Goal: Information Seeking & Learning: Learn about a topic

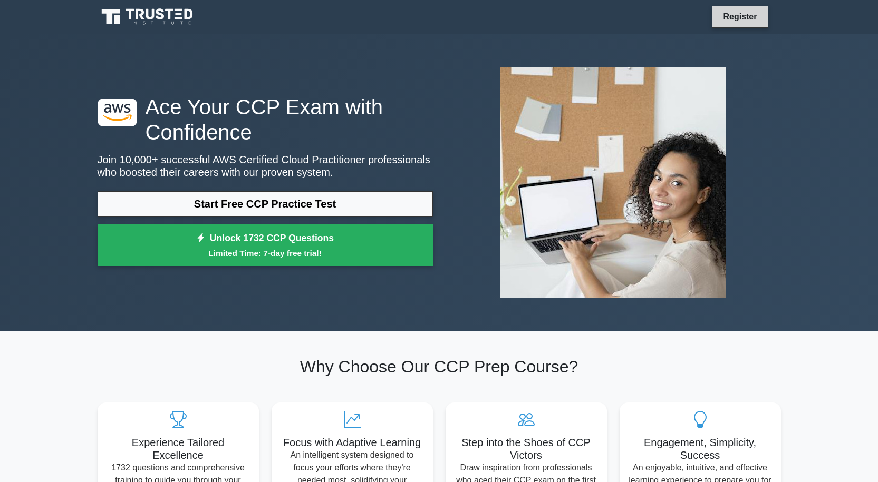
click at [732, 13] on link "Register" at bounding box center [740, 16] width 46 height 13
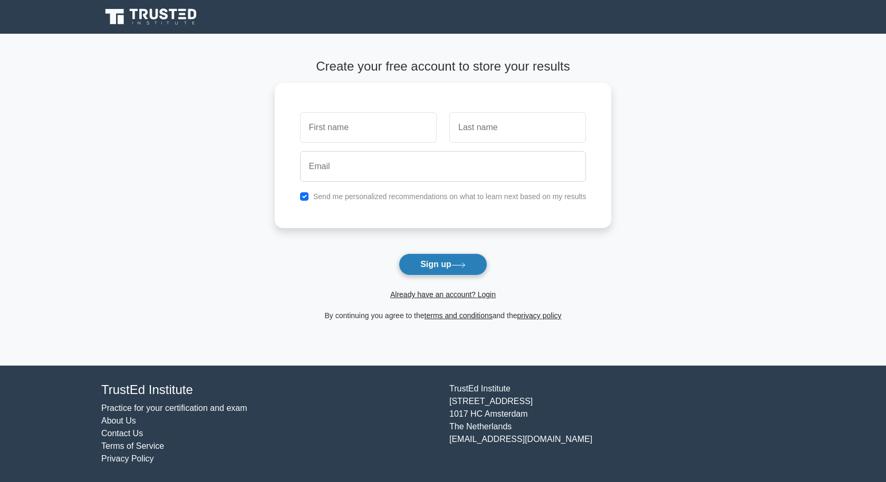
click at [452, 267] on button "Sign up" at bounding box center [443, 265] width 89 height 22
click at [450, 258] on button "Sign up" at bounding box center [443, 265] width 89 height 22
click at [528, 262] on form "Create your free account to store your results Send me personalized recommendat…" at bounding box center [443, 190] width 337 height 263
click at [450, 296] on link "Already have an account? Login" at bounding box center [442, 295] width 105 height 8
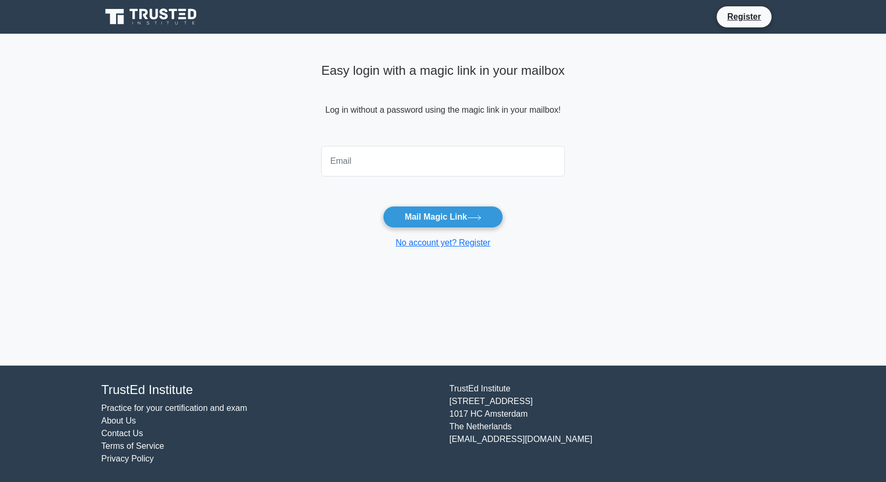
click at [405, 161] on input "email" at bounding box center [443, 161] width 244 height 31
type input "shivangishakya78@gmail.com"
click at [422, 216] on button "Mail Magic Link" at bounding box center [443, 217] width 120 height 22
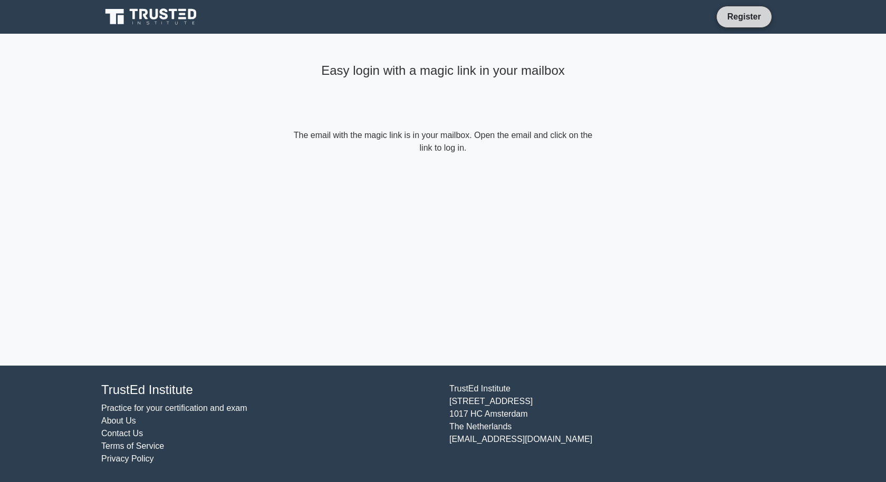
click at [758, 15] on link "Register" at bounding box center [744, 16] width 46 height 13
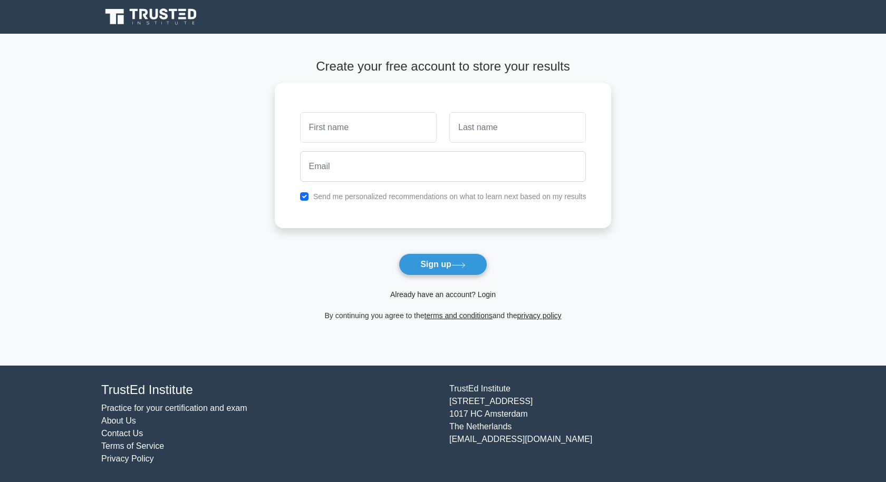
click at [466, 293] on link "Already have an account? Login" at bounding box center [442, 295] width 105 height 8
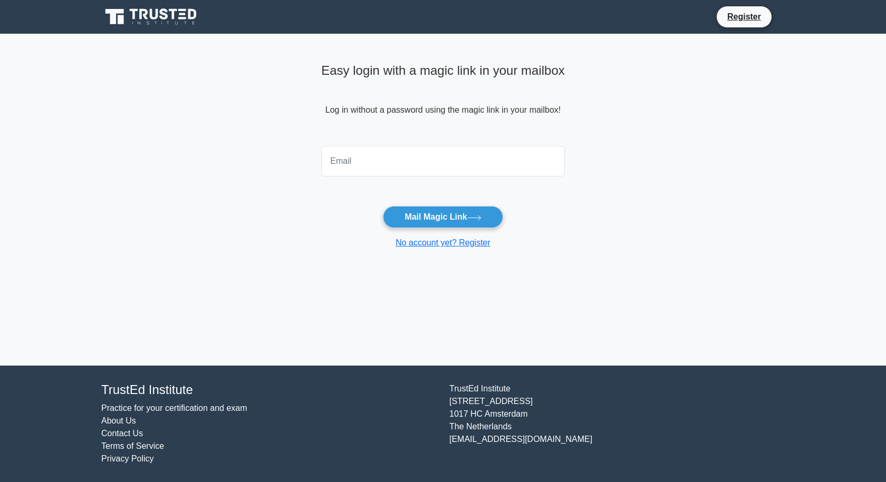
click at [399, 173] on input "email" at bounding box center [443, 161] width 244 height 31
type input "shivangishakya78@gmail.com"
click at [443, 211] on button "Mail Magic Link" at bounding box center [443, 217] width 120 height 22
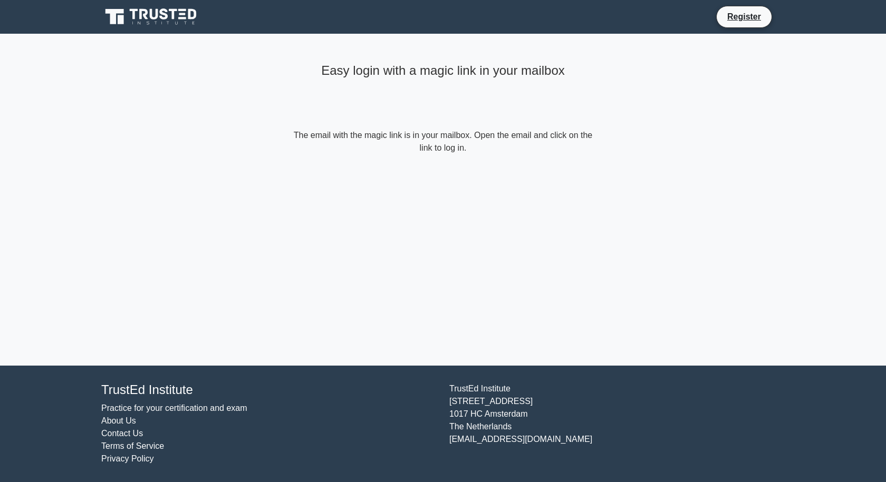
click at [144, 9] on icon at bounding box center [144, 14] width 8 height 11
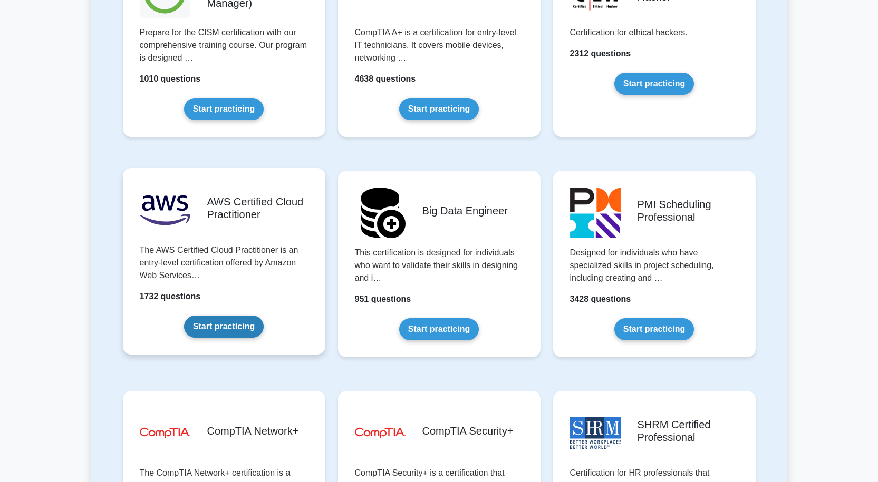
scroll to position [1635, 0]
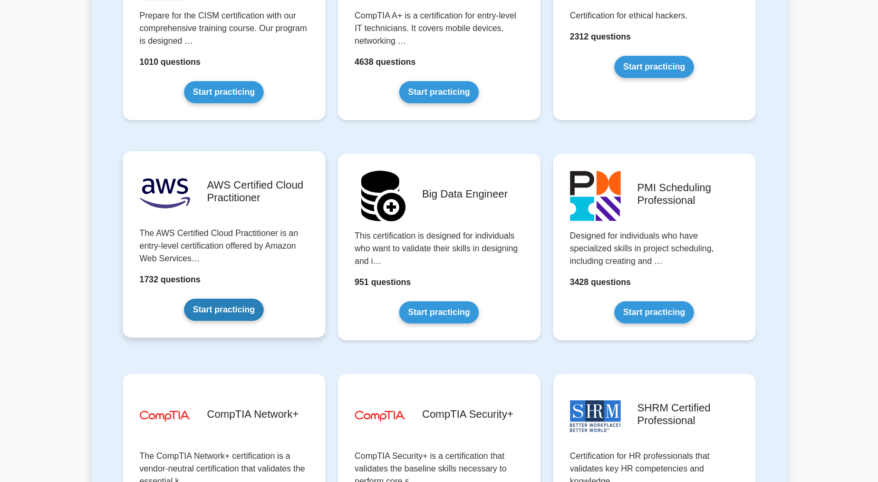
click at [224, 311] on link "Start practicing" at bounding box center [224, 310] width 80 height 22
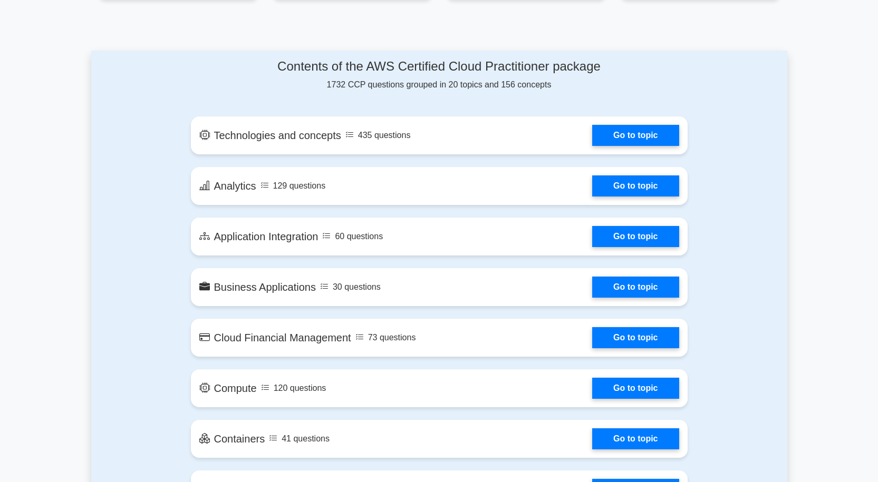
scroll to position [475, 0]
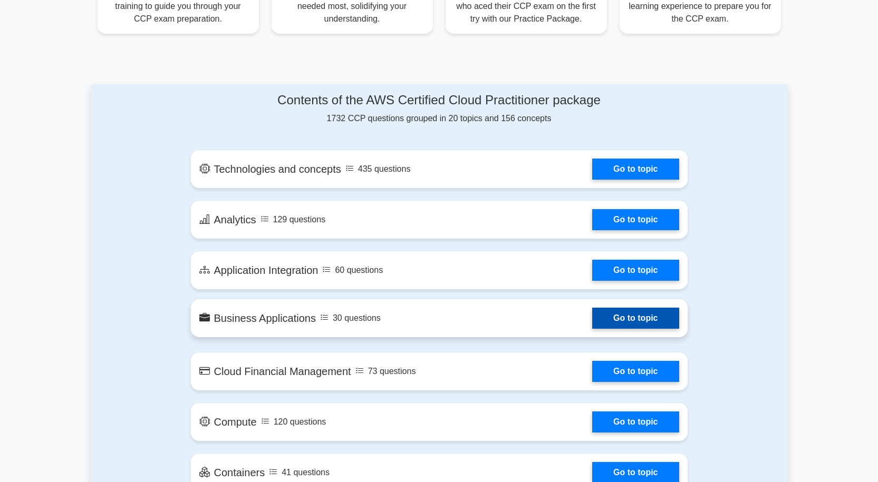
click at [638, 316] on link "Go to topic" at bounding box center [635, 318] width 86 height 21
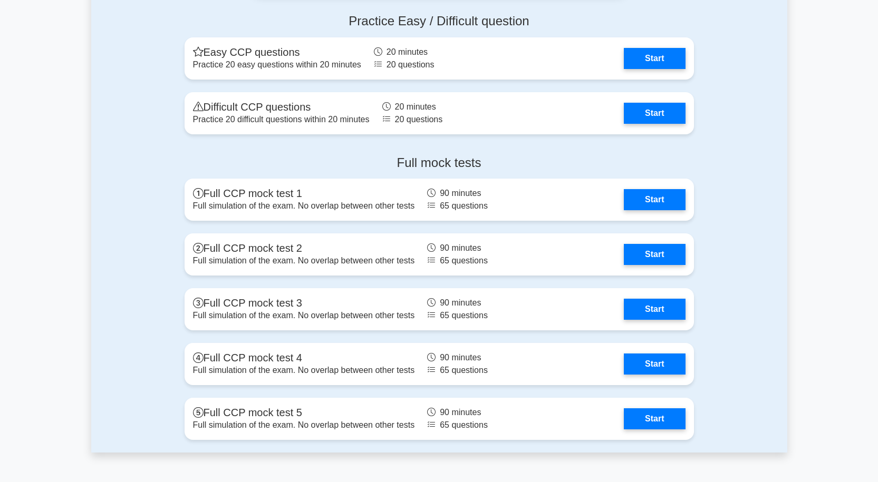
scroll to position [1898, 0]
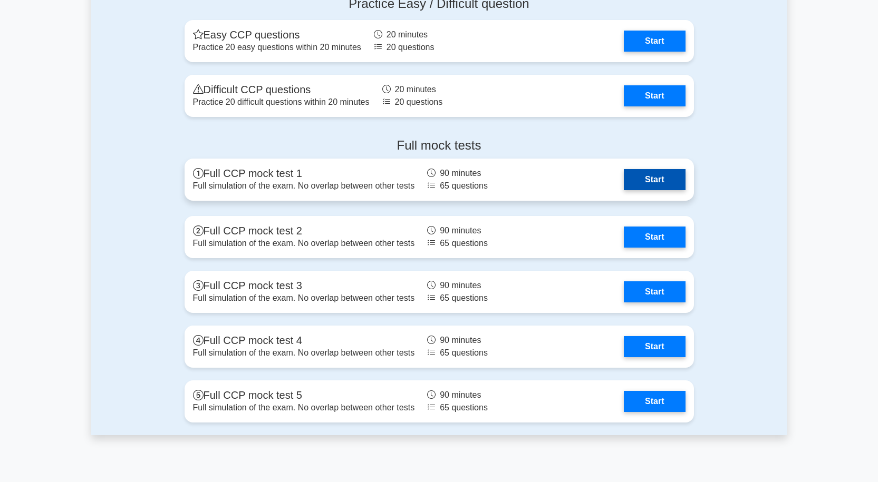
click at [651, 175] on link "Start" at bounding box center [654, 179] width 61 height 21
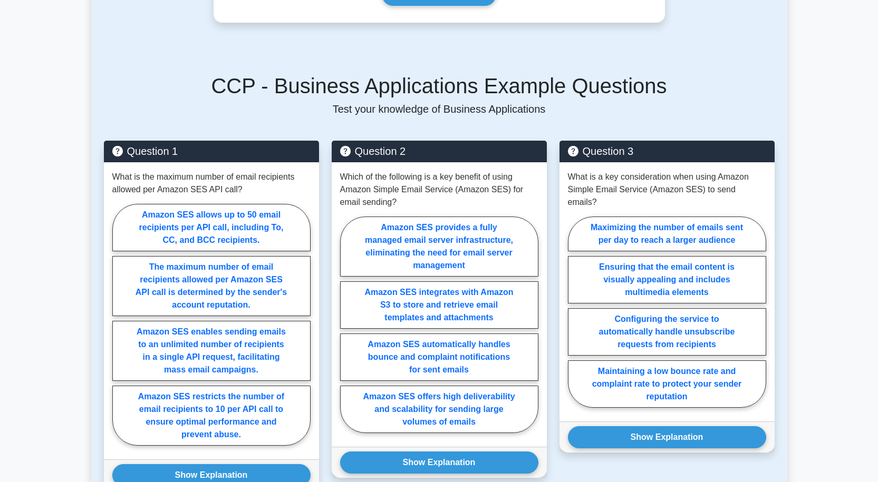
scroll to position [527, 0]
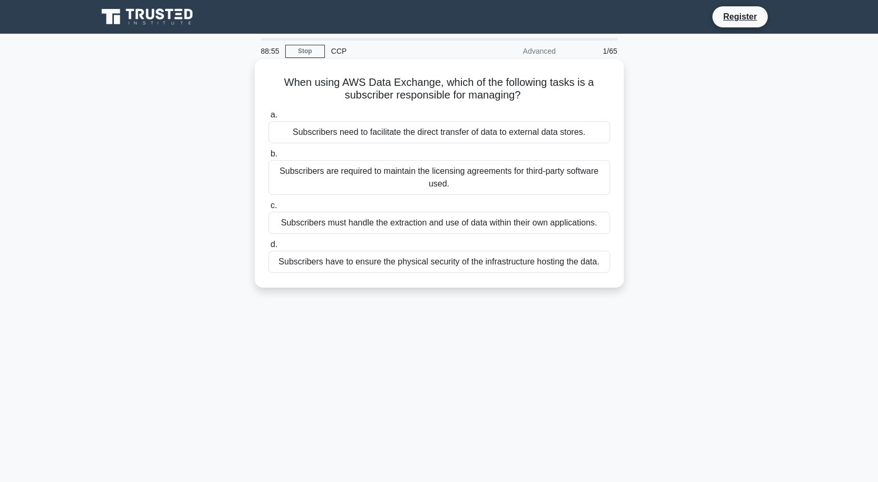
click at [515, 133] on div "Subscribers need to facilitate the direct transfer of data to external data sto…" at bounding box center [439, 132] width 342 height 22
click at [268, 119] on input "a. Subscribers need to facilitate the direct transfer of data to external data …" at bounding box center [268, 115] width 0 height 7
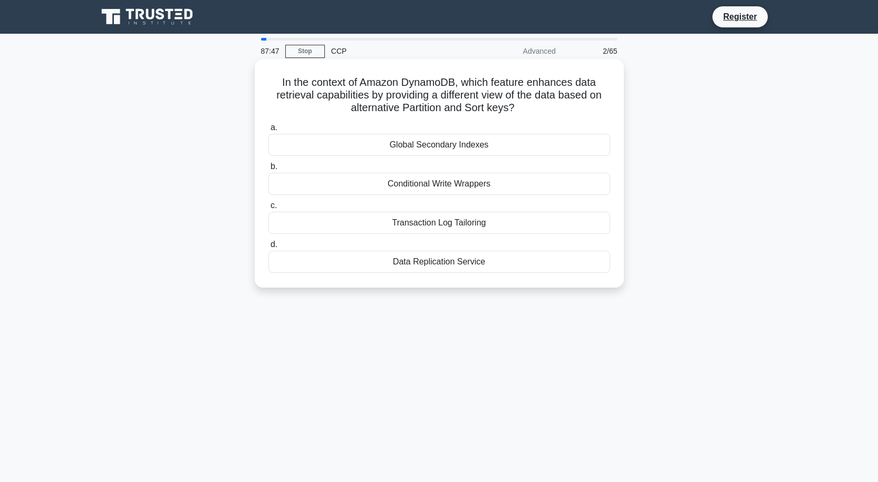
click at [455, 263] on div "Data Replication Service" at bounding box center [439, 262] width 342 height 22
click at [268, 248] on input "d. Data Replication Service" at bounding box center [268, 245] width 0 height 7
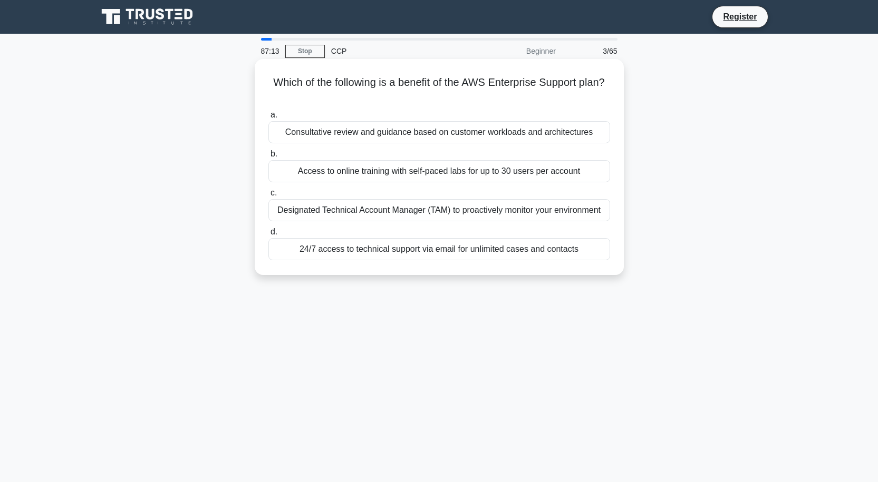
click at [455, 208] on div "Designated Technical Account Manager (TAM) to proactively monitor your environm…" at bounding box center [439, 210] width 342 height 22
click at [268, 197] on input "c. Designated Technical Account Manager (TAM) to proactively monitor your envir…" at bounding box center [268, 193] width 0 height 7
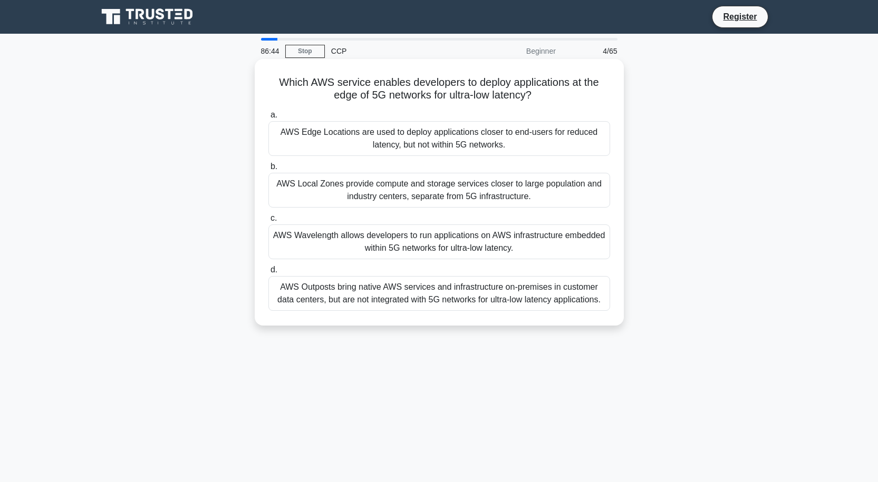
click at [412, 240] on div "AWS Wavelength allows developers to run applications on AWS infrastructure embe…" at bounding box center [439, 242] width 342 height 35
click at [268, 222] on input "c. AWS Wavelength allows developers to run applications on AWS infrastructure e…" at bounding box center [268, 218] width 0 height 7
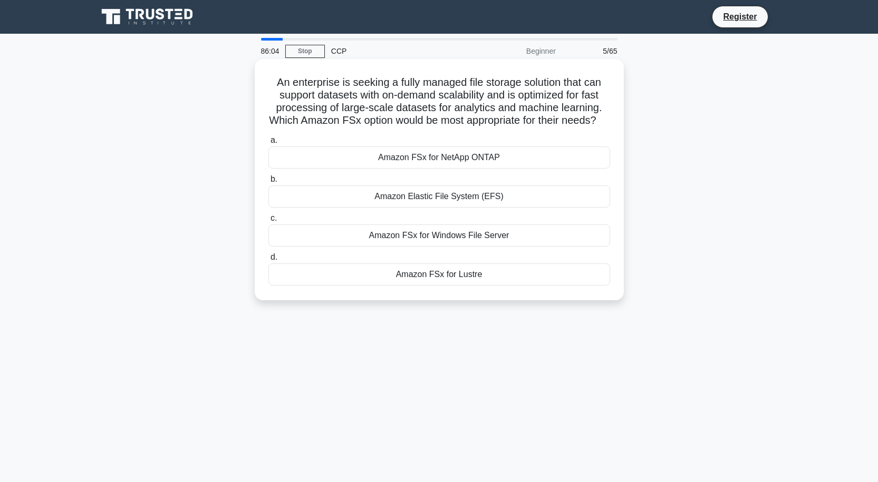
click at [452, 286] on div "Amazon FSx for Lustre" at bounding box center [439, 275] width 342 height 22
click at [268, 261] on input "d. Amazon FSx for Lustre" at bounding box center [268, 257] width 0 height 7
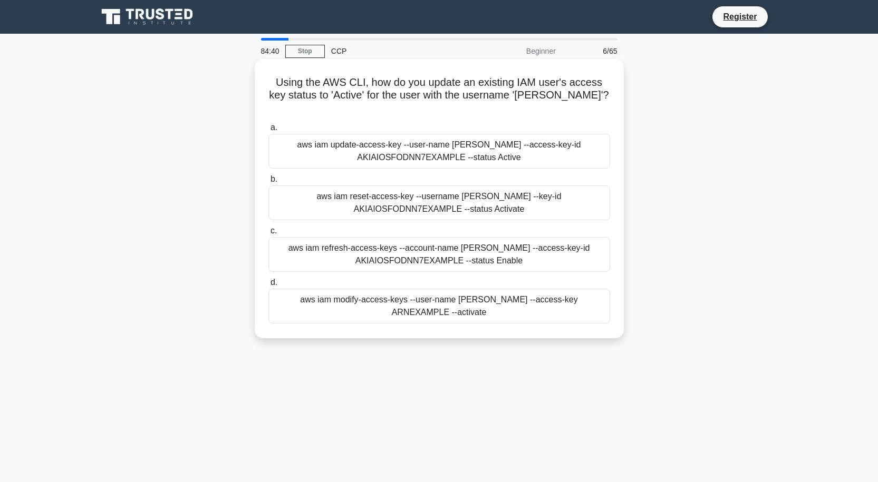
click at [395, 134] on div "aws iam update-access-key --user-name Alice --access-key-id AKIAIOSFODNN7EXAMPL…" at bounding box center [439, 151] width 342 height 35
click at [268, 127] on input "a. aws iam update-access-key --user-name Alice --access-key-id AKIAIOSFODNN7EXA…" at bounding box center [268, 127] width 0 height 7
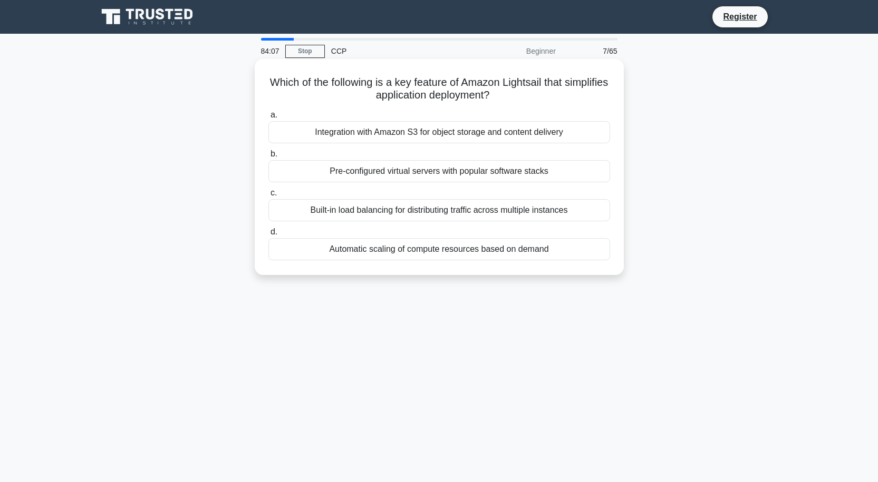
click at [391, 173] on div "Pre-configured virtual servers with popular software stacks" at bounding box center [439, 171] width 342 height 22
click at [268, 158] on input "b. Pre-configured virtual servers with popular software stacks" at bounding box center [268, 154] width 0 height 7
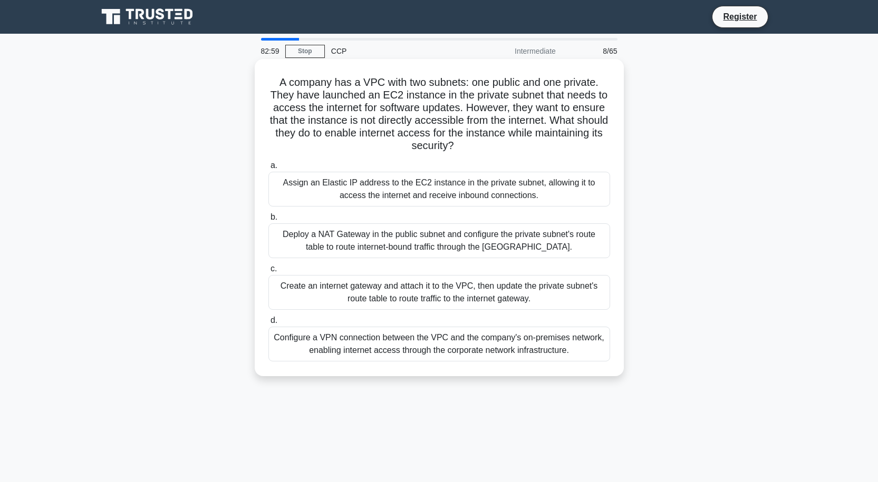
click at [453, 251] on div "Deploy a NAT Gateway in the public subnet and configure the private subnet's ro…" at bounding box center [439, 241] width 342 height 35
click at [268, 221] on input "b. Deploy a NAT Gateway in the public subnet and configure the private subnet's…" at bounding box center [268, 217] width 0 height 7
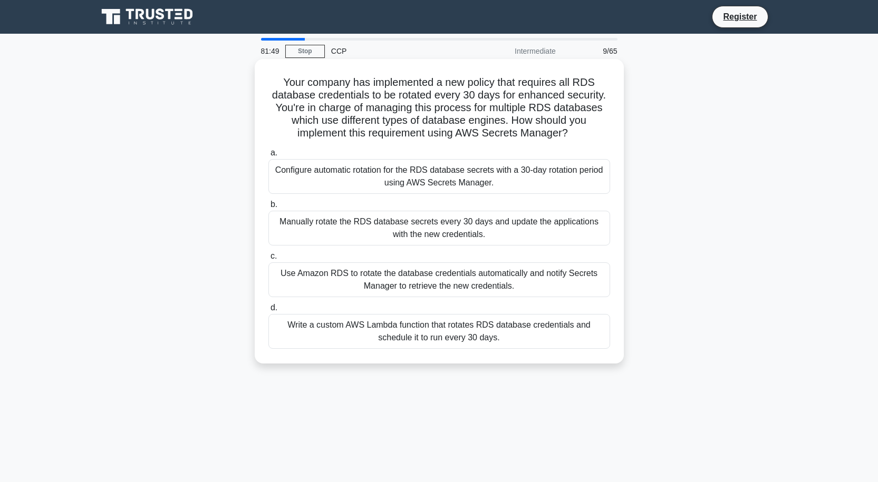
click at [441, 185] on div "Configure automatic rotation for the RDS database secrets with a 30-day rotatio…" at bounding box center [439, 176] width 342 height 35
click at [268, 157] on input "a. Configure automatic rotation for the RDS database secrets with a 30-day rota…" at bounding box center [268, 153] width 0 height 7
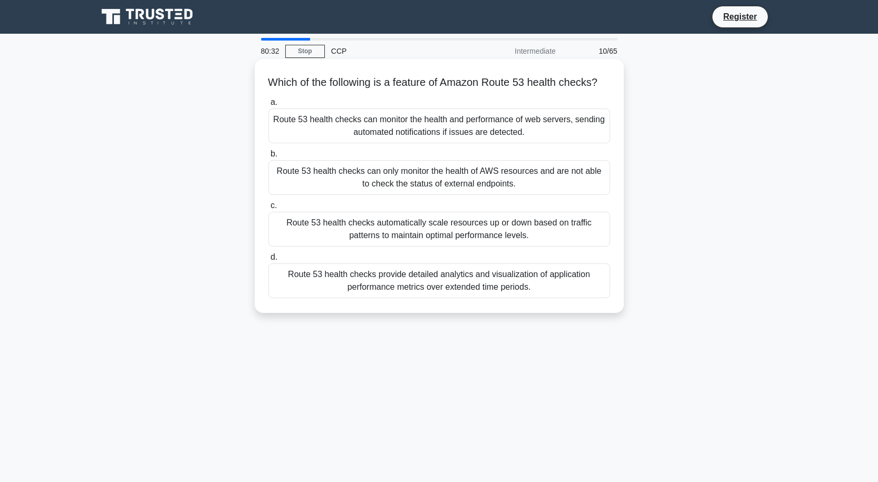
click at [436, 245] on div "Route 53 health checks automatically scale resources up or down based on traffi…" at bounding box center [439, 229] width 342 height 35
click at [268, 209] on input "c. Route 53 health checks automatically scale resources up or down based on tra…" at bounding box center [268, 205] width 0 height 7
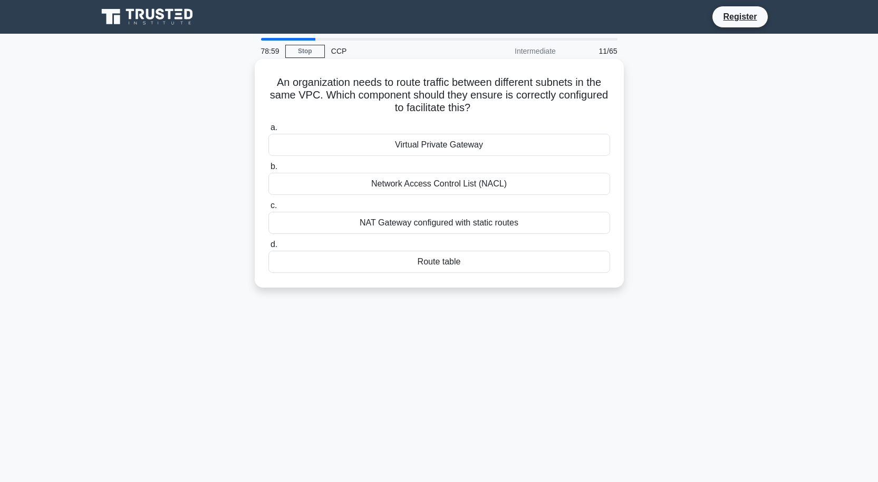
click at [461, 229] on div "NAT Gateway configured with static routes" at bounding box center [439, 223] width 342 height 22
click at [268, 209] on input "c. NAT Gateway configured with static routes" at bounding box center [268, 205] width 0 height 7
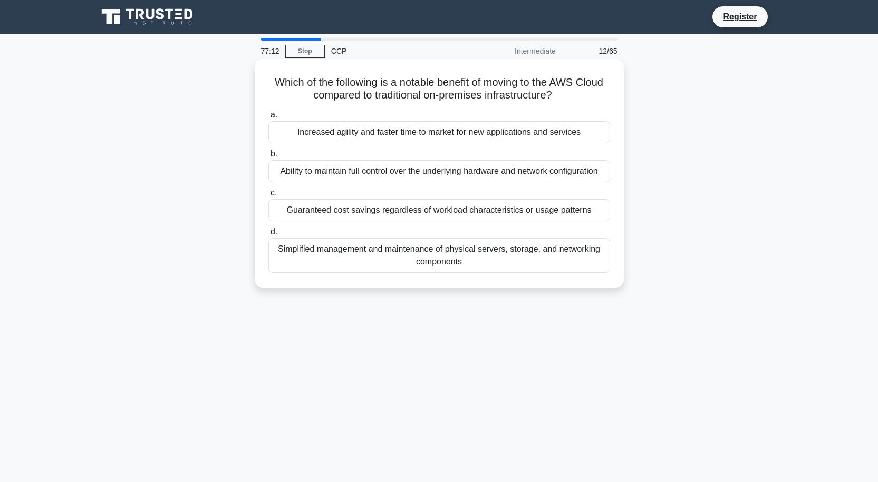
click at [387, 138] on div "Increased agility and faster time to market for new applications and services" at bounding box center [439, 132] width 342 height 22
click at [268, 119] on input "a. Increased agility and faster time to market for new applications and services" at bounding box center [268, 115] width 0 height 7
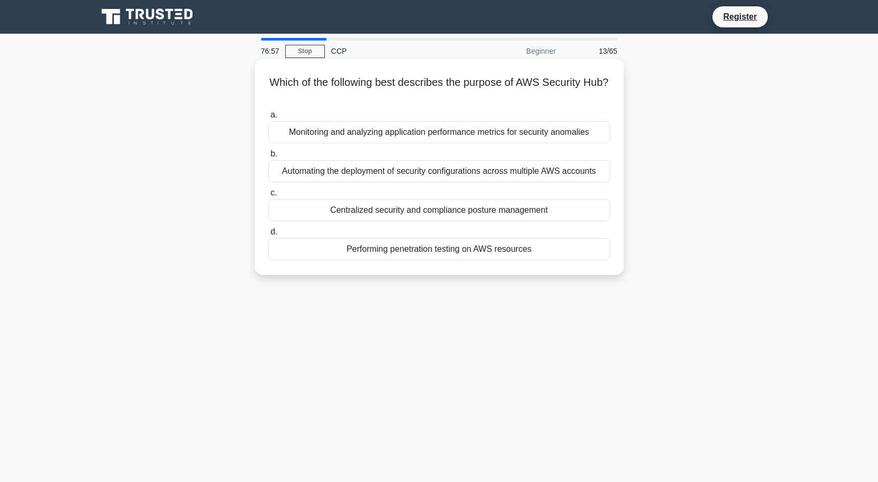
click at [394, 211] on div "Centralized security and compliance posture management" at bounding box center [439, 210] width 342 height 22
click at [268, 197] on input "c. Centralized security and compliance posture management" at bounding box center [268, 193] width 0 height 7
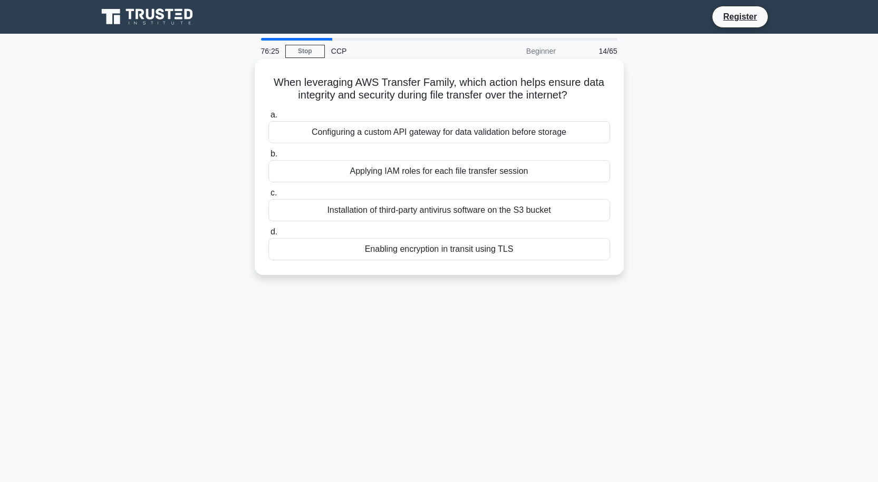
click at [470, 172] on div "Applying IAM roles for each file transfer session" at bounding box center [439, 171] width 342 height 22
click at [268, 158] on input "b. Applying IAM roles for each file transfer session" at bounding box center [268, 154] width 0 height 7
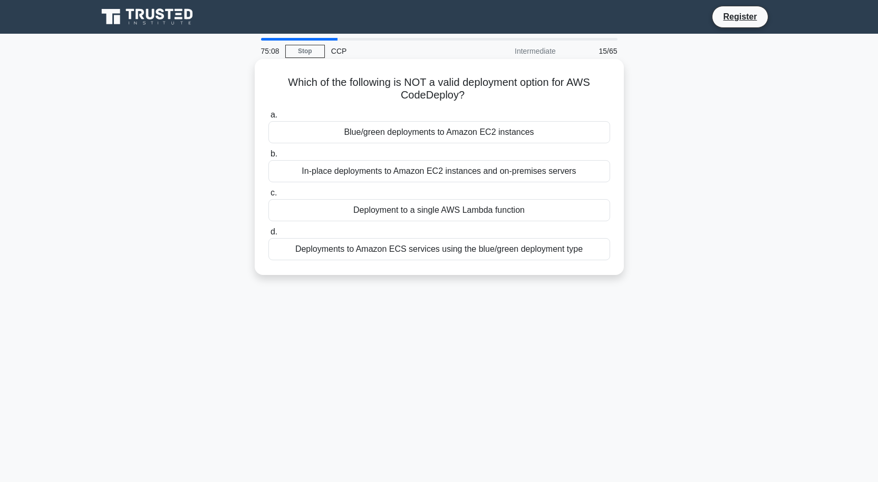
click at [436, 211] on div "Deployment to a single AWS Lambda function" at bounding box center [439, 210] width 342 height 22
click at [268, 197] on input "c. Deployment to a single AWS Lambda function" at bounding box center [268, 193] width 0 height 7
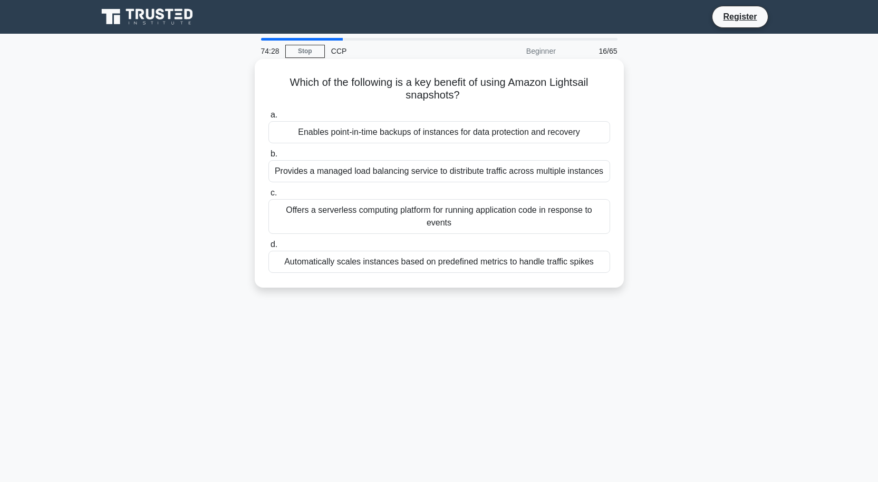
click at [435, 134] on div "Enables point-in-time backups of instances for data protection and recovery" at bounding box center [439, 132] width 342 height 22
click at [268, 119] on input "a. Enables point-in-time backups of instances for data protection and recovery" at bounding box center [268, 115] width 0 height 7
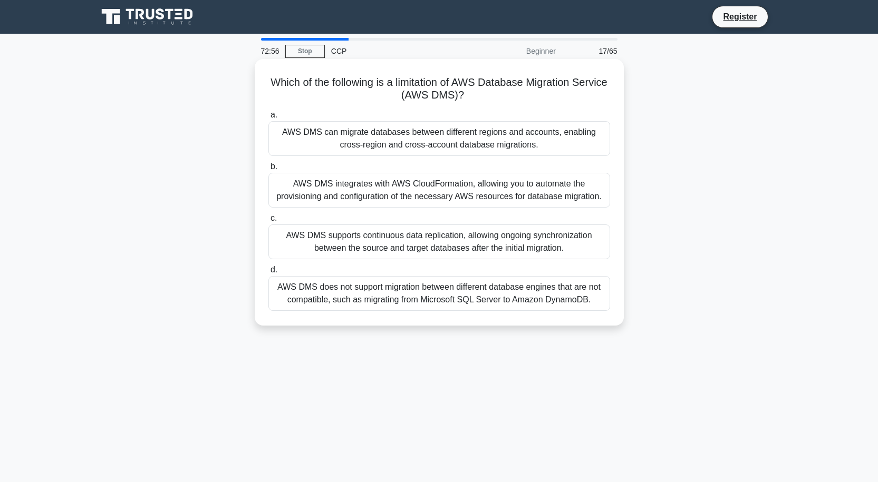
click at [392, 295] on div "AWS DMS does not support migration between different database engines that are …" at bounding box center [439, 293] width 342 height 35
click at [268, 274] on input "d. AWS DMS does not support migration between different database engines that a…" at bounding box center [268, 270] width 0 height 7
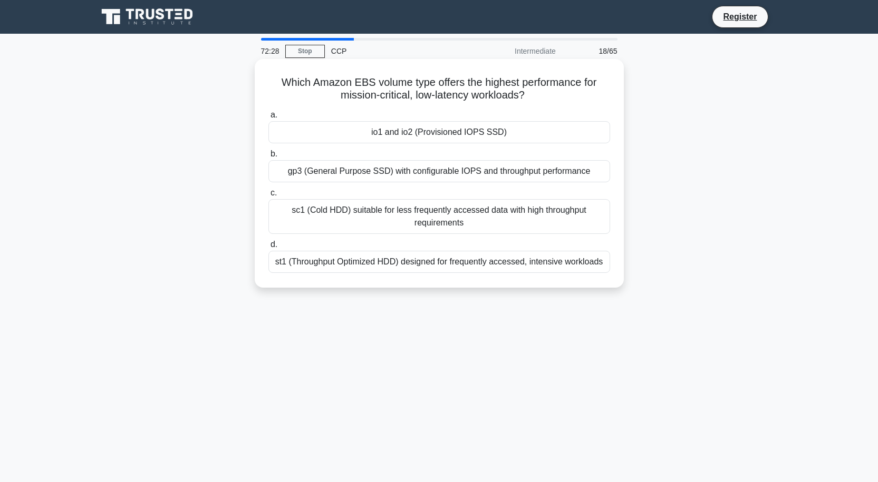
click at [433, 129] on div "io1 and io2 (Provisioned IOPS SSD)" at bounding box center [439, 132] width 342 height 22
click at [268, 119] on input "a. io1 and io2 (Provisioned IOPS SSD)" at bounding box center [268, 115] width 0 height 7
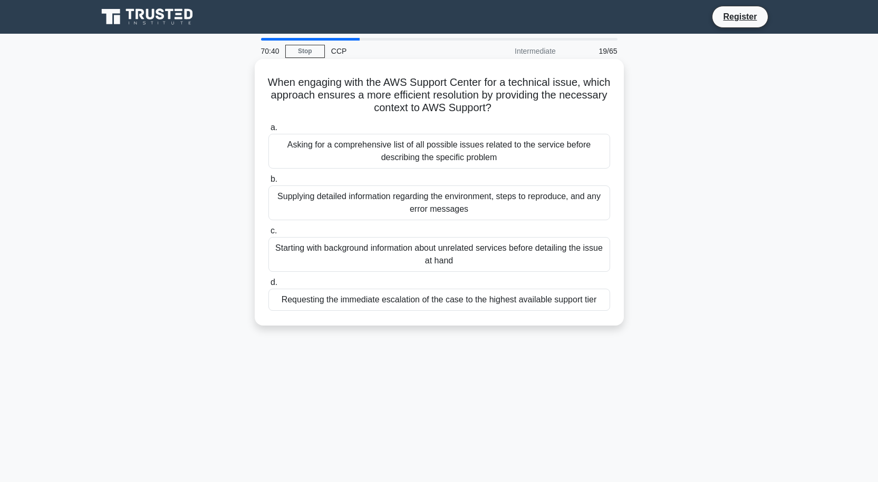
click at [409, 199] on div "Supplying detailed information regarding the environment, steps to reproduce, a…" at bounding box center [439, 203] width 342 height 35
click at [268, 183] on input "b. Supplying detailed information regarding the environment, steps to reproduce…" at bounding box center [268, 179] width 0 height 7
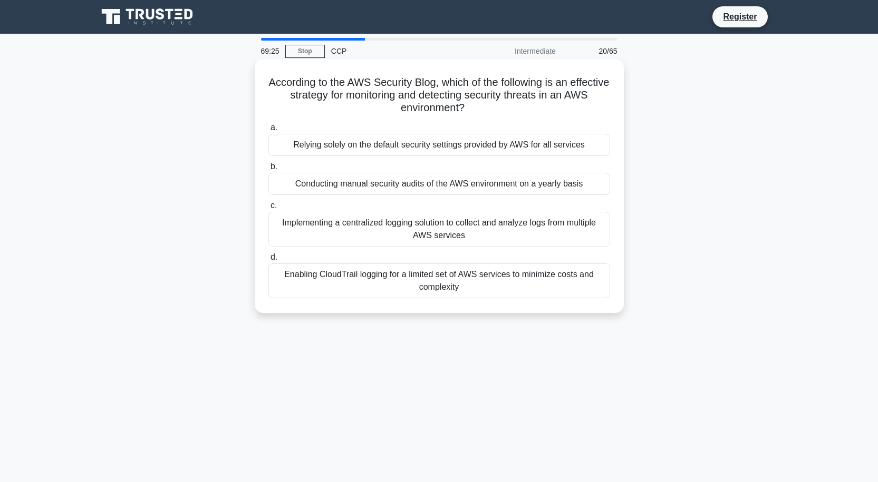
click at [426, 227] on div "Implementing a centralized logging solution to collect and analyze logs from mu…" at bounding box center [439, 229] width 342 height 35
click at [268, 209] on input "c. Implementing a centralized logging solution to collect and analyze logs from…" at bounding box center [268, 205] width 0 height 7
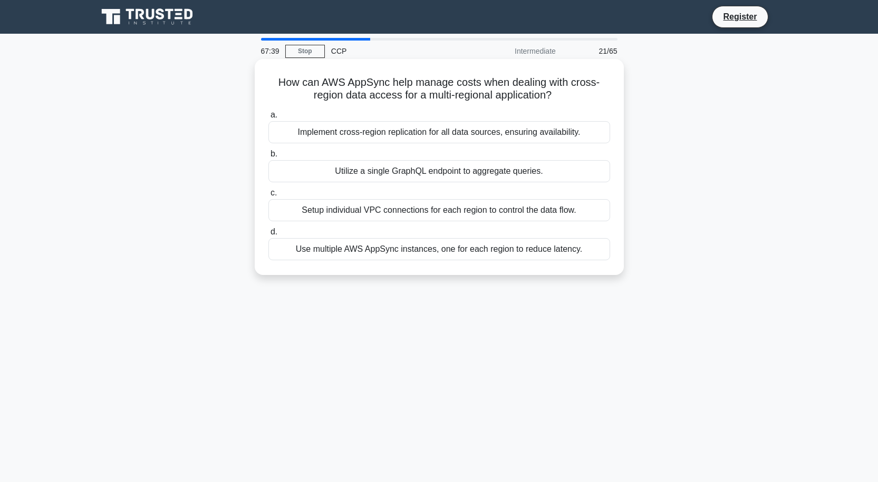
click at [375, 245] on div "Use multiple AWS AppSync instances, one for each region to reduce latency." at bounding box center [439, 249] width 342 height 22
click at [268, 236] on input "d. Use multiple AWS AppSync instances, one for each region to reduce latency." at bounding box center [268, 232] width 0 height 7
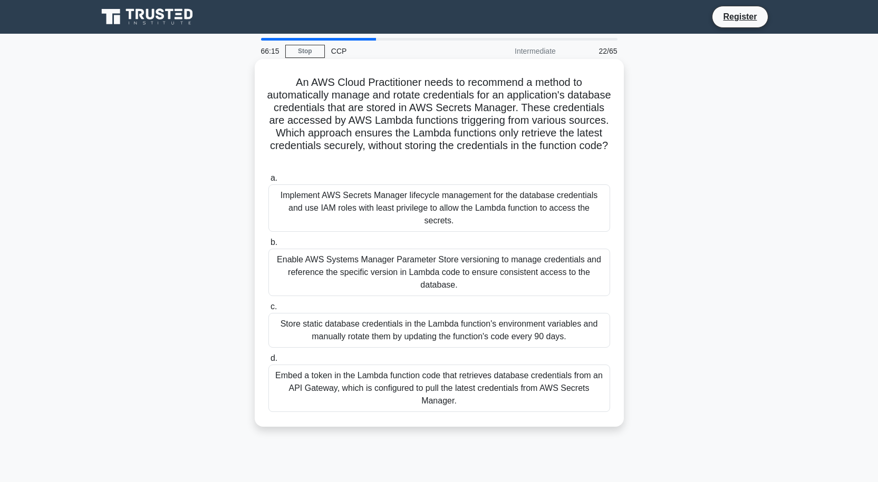
click at [435, 205] on div "Implement AWS Secrets Manager lifecycle management for the database credentials…" at bounding box center [439, 208] width 342 height 47
click at [268, 182] on input "a. Implement AWS Secrets Manager lifecycle management for the database credenti…" at bounding box center [268, 178] width 0 height 7
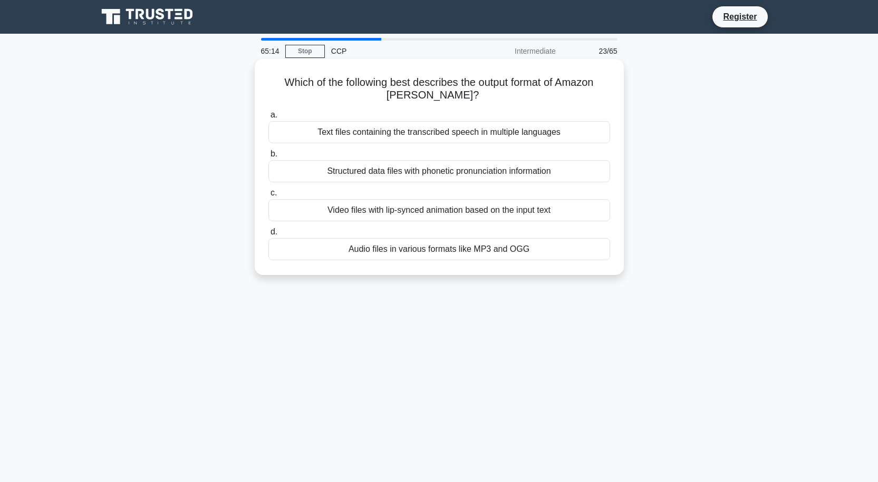
click at [496, 213] on div "Video files with lip-synced animation based on the input text" at bounding box center [439, 210] width 342 height 22
click at [268, 197] on input "c. Video files with lip-synced animation based on the input text" at bounding box center [268, 193] width 0 height 7
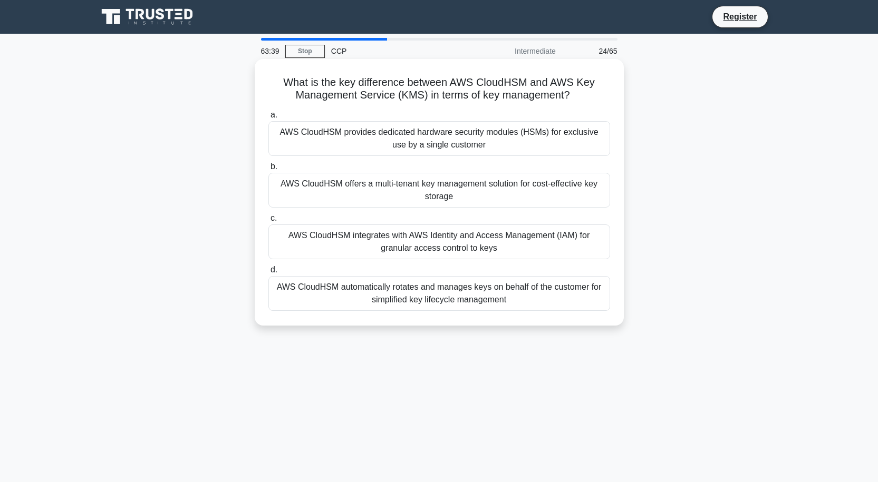
click at [455, 191] on div "AWS CloudHSM offers a multi-tenant key management solution for cost-effective k…" at bounding box center [439, 190] width 342 height 35
click at [268, 170] on input "b. AWS CloudHSM offers a multi-tenant key management solution for cost-effectiv…" at bounding box center [268, 166] width 0 height 7
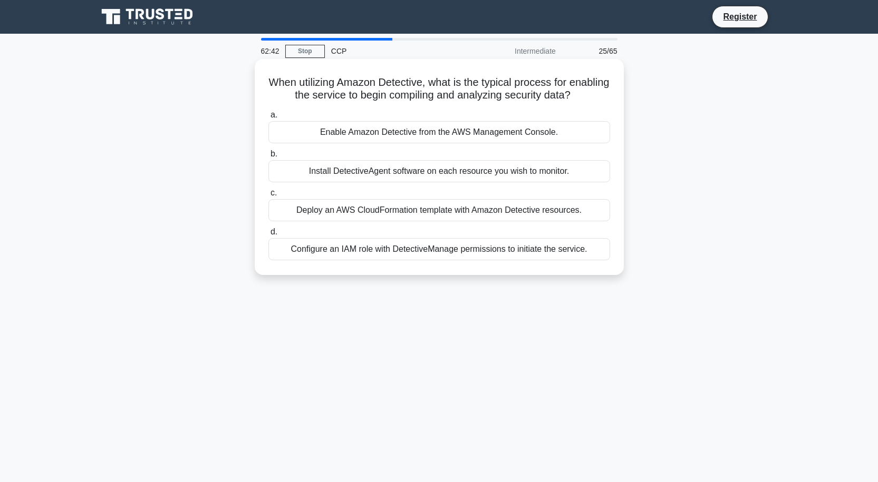
click at [424, 133] on div "Enable Amazon Detective from the AWS Management Console." at bounding box center [439, 132] width 342 height 22
click at [268, 119] on input "a. Enable Amazon Detective from the AWS Management Console." at bounding box center [268, 115] width 0 height 7
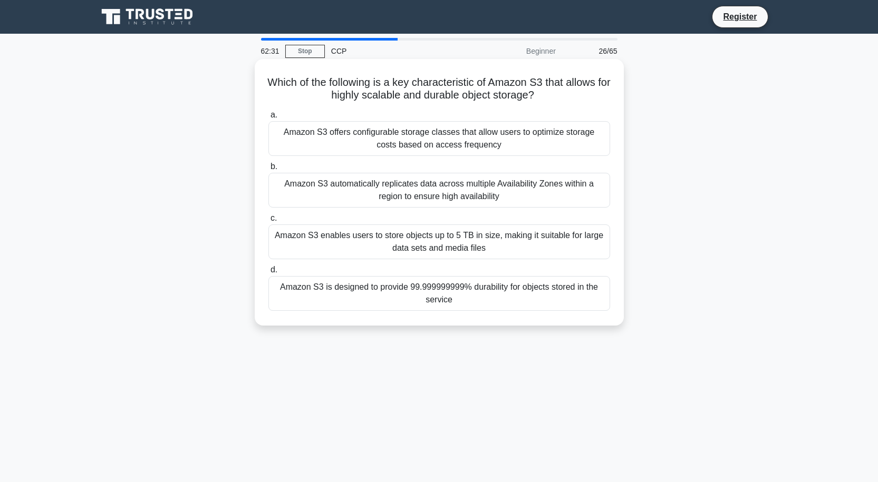
click at [457, 306] on div "Amazon S3 is designed to provide 99.999999999% durability for objects stored in…" at bounding box center [439, 293] width 342 height 35
click at [268, 274] on input "d. Amazon S3 is designed to provide 99.999999999% durability for objects stored…" at bounding box center [268, 270] width 0 height 7
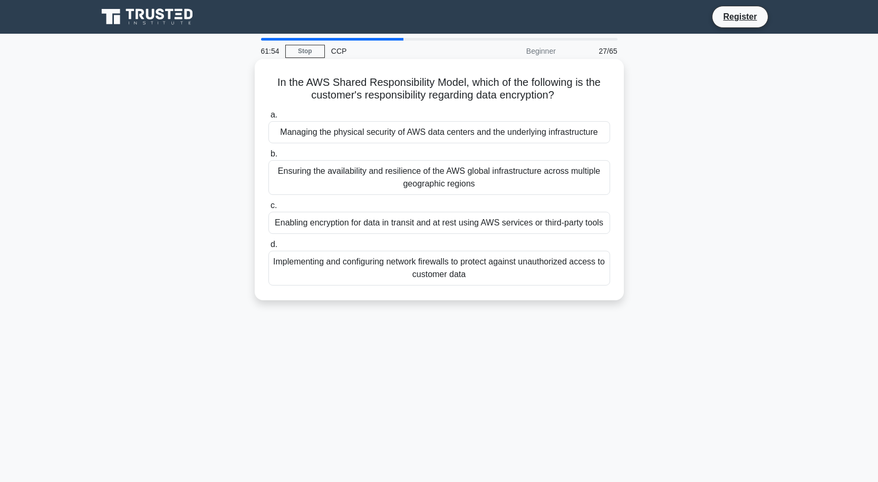
click at [474, 232] on div "Enabling encryption for data in transit and at rest using AWS services or third…" at bounding box center [439, 223] width 342 height 22
click at [268, 209] on input "c. Enabling encryption for data in transit and at rest using AWS services or th…" at bounding box center [268, 205] width 0 height 7
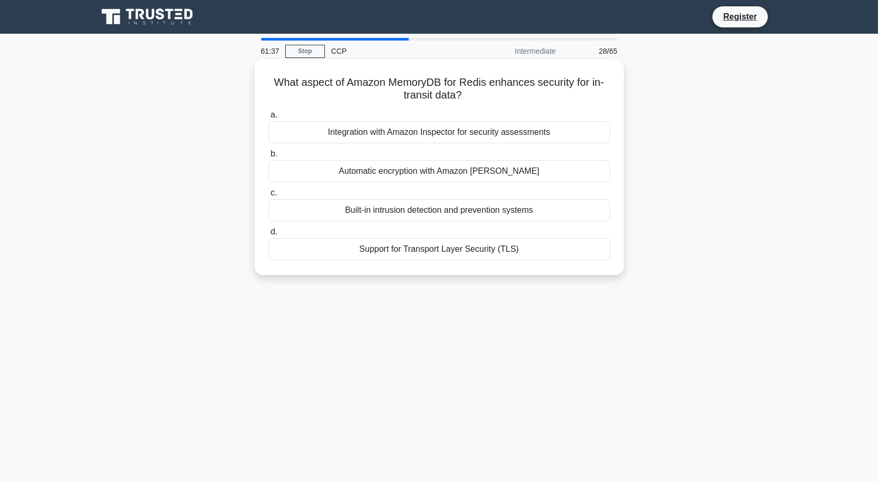
click at [446, 249] on div "Support for Transport Layer Security (TLS)" at bounding box center [439, 249] width 342 height 22
click at [268, 236] on input "d. Support for Transport Layer Security (TLS)" at bounding box center [268, 232] width 0 height 7
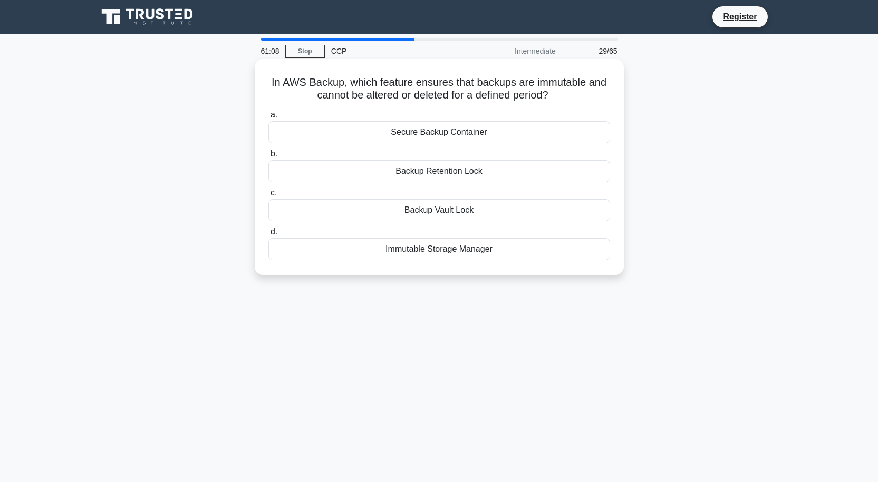
click at [451, 249] on div "Immutable Storage Manager" at bounding box center [439, 249] width 342 height 22
click at [268, 236] on input "d. Immutable Storage Manager" at bounding box center [268, 232] width 0 height 7
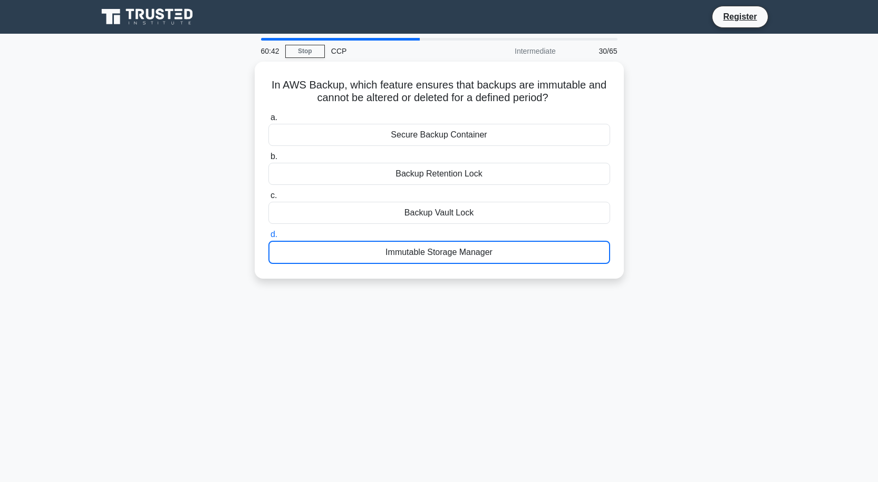
click at [651, 402] on div "60:42 Stop CCP Intermediate 30/65 In AWS Backup, which feature ensures that bac…" at bounding box center [439, 301] width 696 height 527
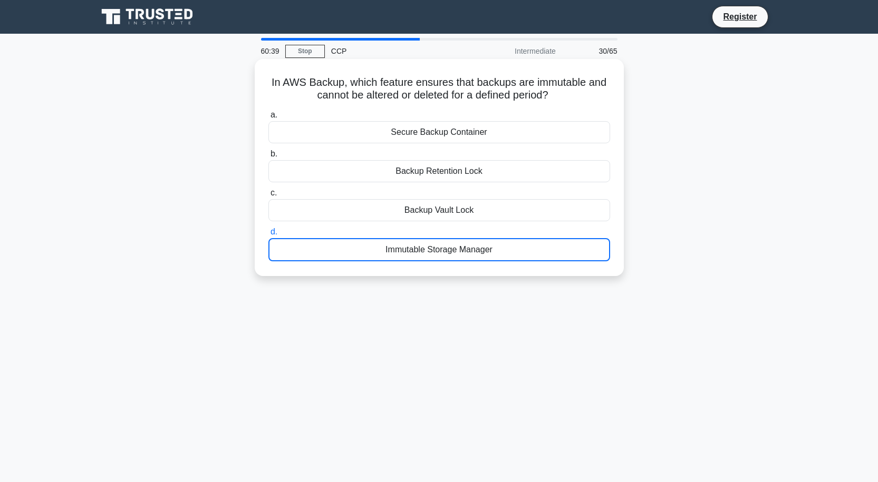
click at [452, 249] on div "Immutable Storage Manager" at bounding box center [439, 249] width 342 height 23
click at [268, 236] on input "d. Immutable Storage Manager" at bounding box center [268, 232] width 0 height 7
click at [452, 249] on div "Immutable Storage Manager" at bounding box center [439, 249] width 342 height 23
click at [268, 236] on input "d. Immutable Storage Manager" at bounding box center [268, 232] width 0 height 7
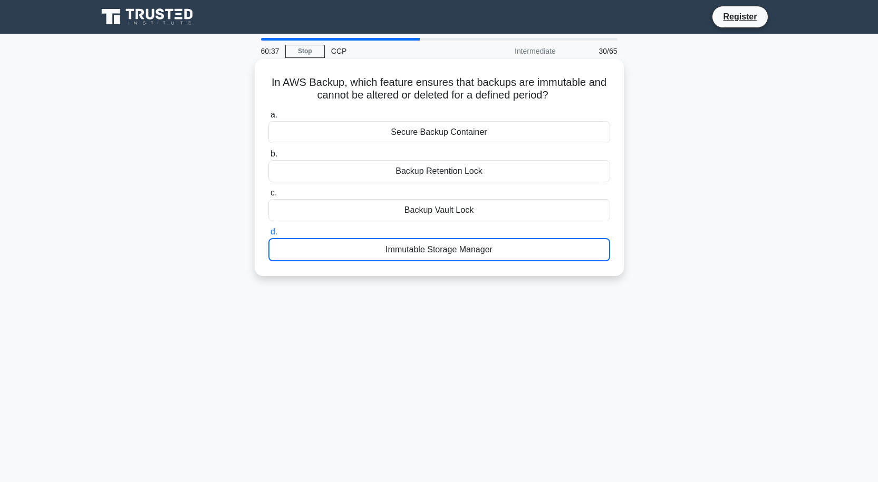
click at [475, 247] on div "Immutable Storage Manager" at bounding box center [439, 249] width 342 height 23
click at [268, 236] on input "d. Immutable Storage Manager" at bounding box center [268, 232] width 0 height 7
click at [482, 255] on div "Immutable Storage Manager" at bounding box center [439, 249] width 342 height 23
click at [268, 236] on input "d. Immutable Storage Manager" at bounding box center [268, 232] width 0 height 7
click at [482, 255] on div "Immutable Storage Manager" at bounding box center [439, 249] width 342 height 23
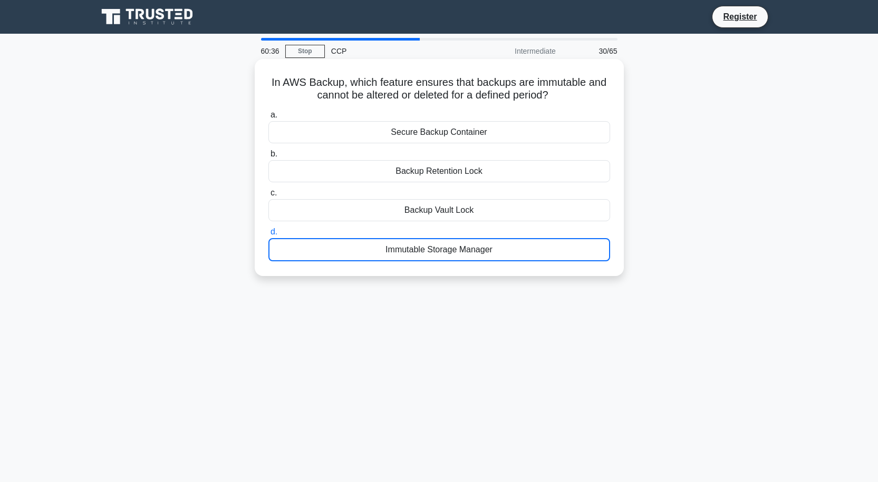
click at [268, 236] on input "d. Immutable Storage Manager" at bounding box center [268, 232] width 0 height 7
click at [485, 249] on div "Immutable Storage Manager" at bounding box center [439, 249] width 342 height 23
click at [268, 236] on input "d. Immutable Storage Manager" at bounding box center [268, 232] width 0 height 7
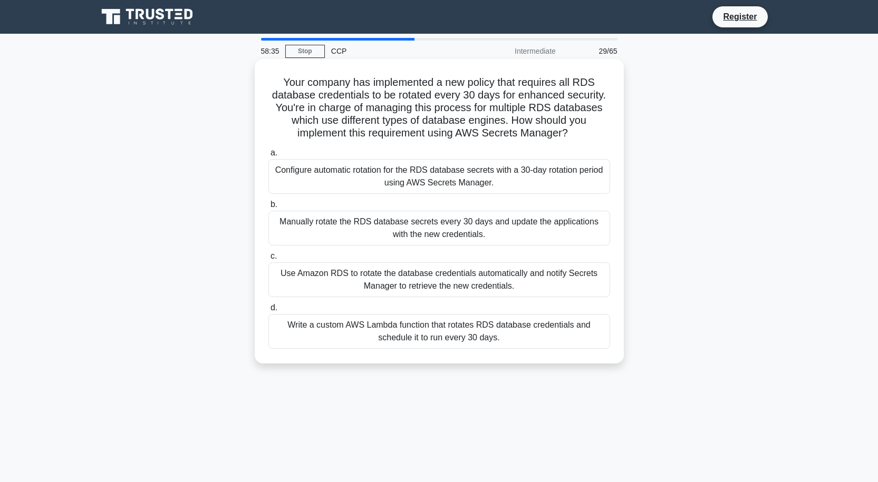
click at [444, 278] on div "Use Amazon RDS to rotate the database credentials automatically and notify Secr…" at bounding box center [439, 280] width 342 height 35
click at [268, 260] on input "c. Use Amazon RDS to rotate the database credentials automatically and notify S…" at bounding box center [268, 256] width 0 height 7
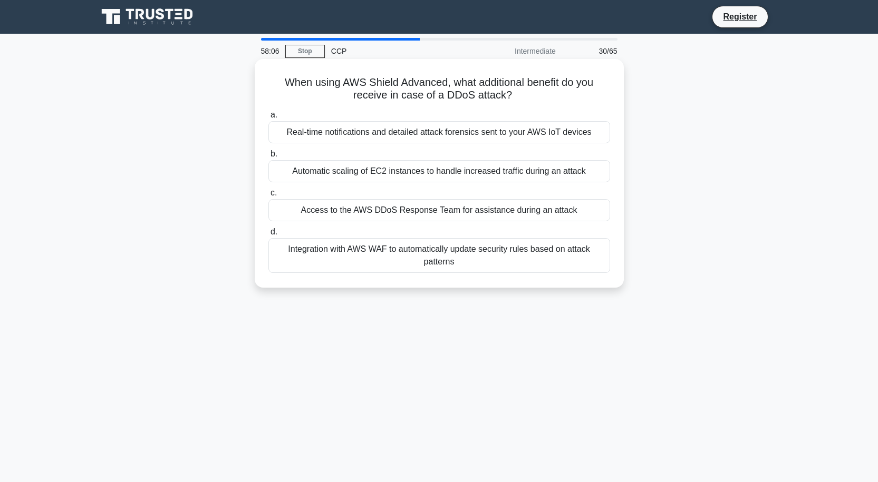
click at [407, 214] on div "Access to the AWS DDoS Response Team for assistance during an attack" at bounding box center [439, 210] width 342 height 22
click at [268, 197] on input "c. Access to the AWS DDoS Response Team for assistance during an attack" at bounding box center [268, 193] width 0 height 7
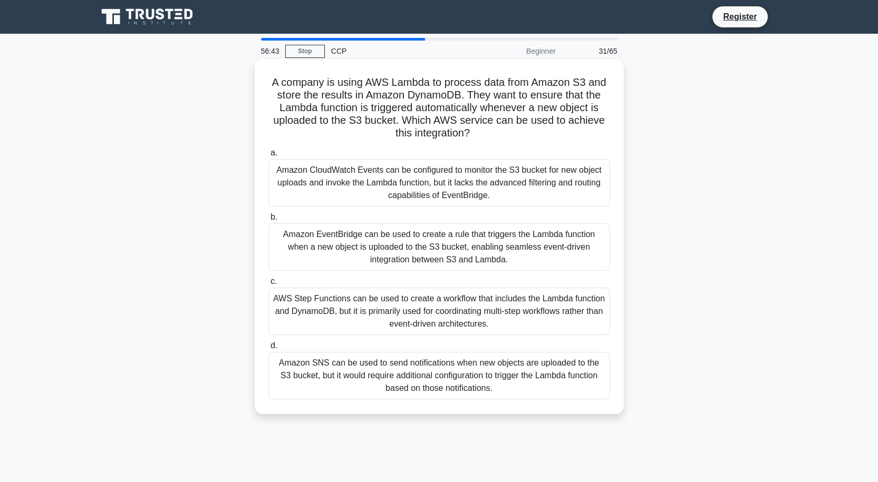
click at [490, 252] on div "Amazon EventBridge can be used to create a rule that triggers the Lambda functi…" at bounding box center [439, 247] width 342 height 47
click at [268, 221] on input "b. Amazon EventBridge can be used to create a rule that triggers the Lambda fun…" at bounding box center [268, 217] width 0 height 7
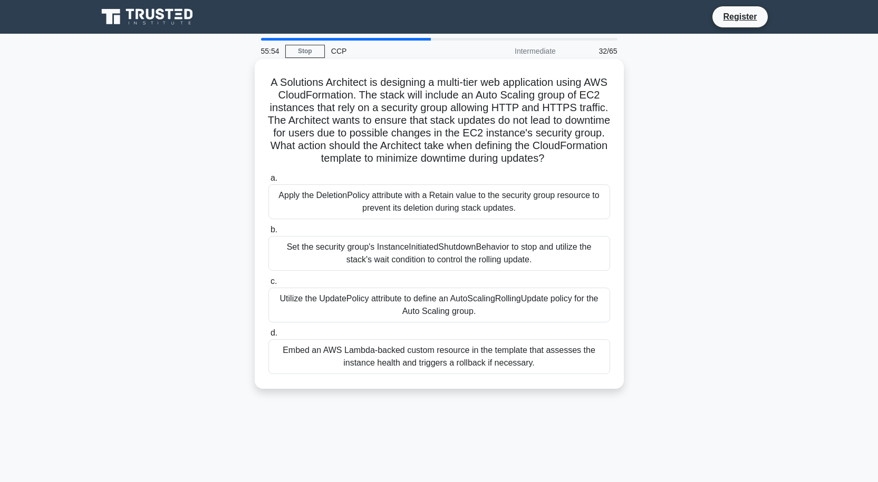
click at [417, 323] on div "Utilize the UpdatePolicy attribute to define an AutoScalingRollingUpdate policy…" at bounding box center [439, 305] width 342 height 35
click at [268, 285] on input "c. Utilize the UpdatePolicy attribute to define an AutoScalingRollingUpdate pol…" at bounding box center [268, 281] width 0 height 7
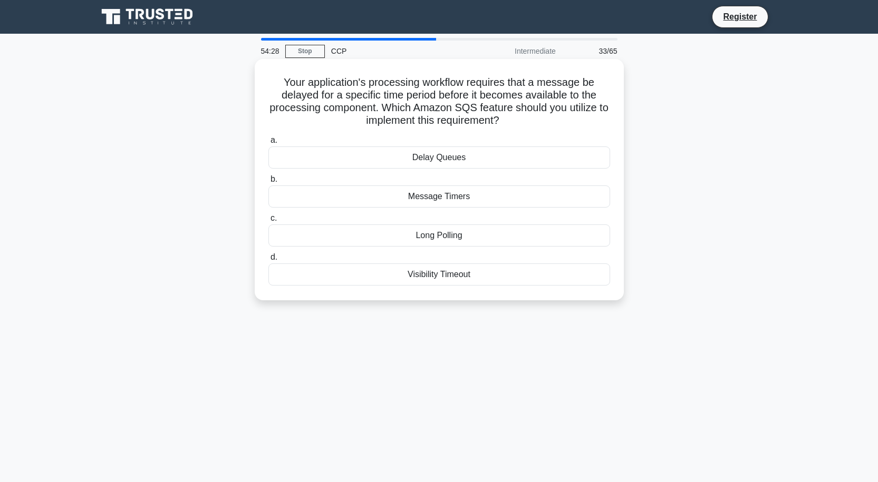
click at [445, 157] on div "Delay Queues" at bounding box center [439, 158] width 342 height 22
click at [268, 144] on input "a. Delay Queues" at bounding box center [268, 140] width 0 height 7
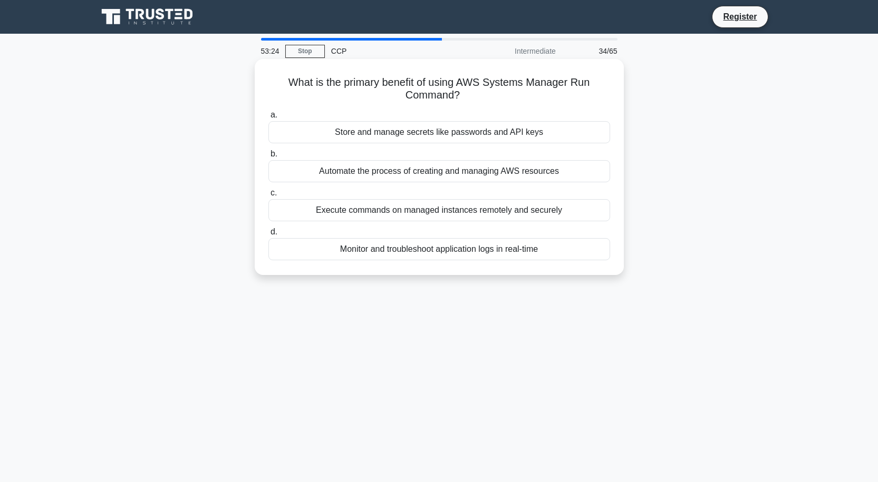
click at [448, 215] on div "Execute commands on managed instances remotely and securely" at bounding box center [439, 210] width 342 height 22
click at [268, 197] on input "c. Execute commands on managed instances remotely and securely" at bounding box center [268, 193] width 0 height 7
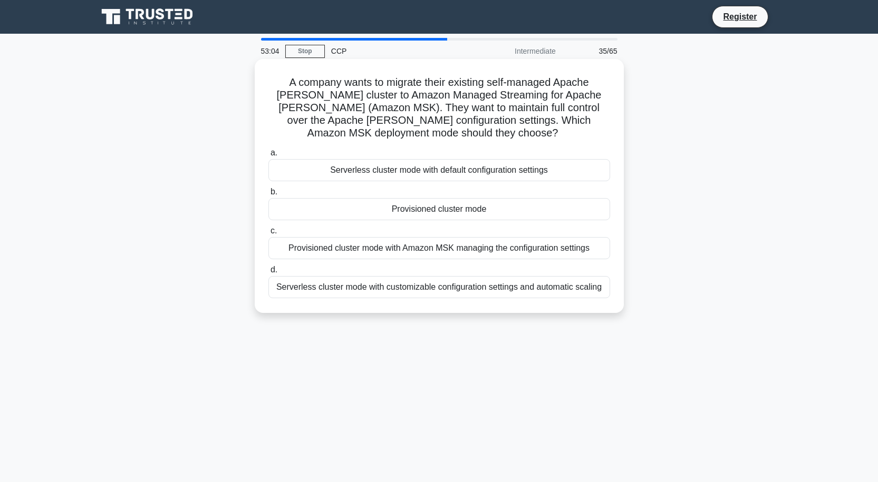
click at [453, 252] on div "Provisioned cluster mode with Amazon MSK managing the configuration settings" at bounding box center [439, 248] width 342 height 22
click at [268, 235] on input "c. Provisioned cluster mode with Amazon MSK managing the configuration settings" at bounding box center [268, 231] width 0 height 7
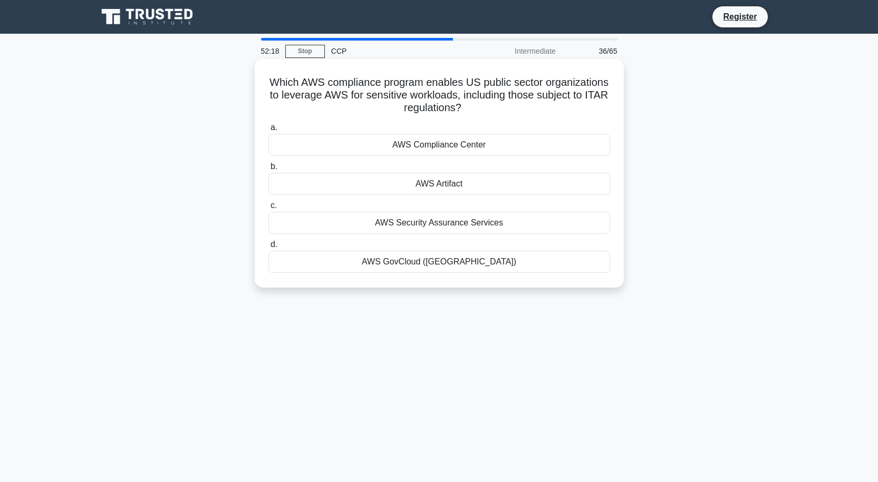
click at [444, 148] on div "AWS Compliance Center" at bounding box center [439, 145] width 342 height 22
click at [268, 131] on input "a. AWS Compliance Center" at bounding box center [268, 127] width 0 height 7
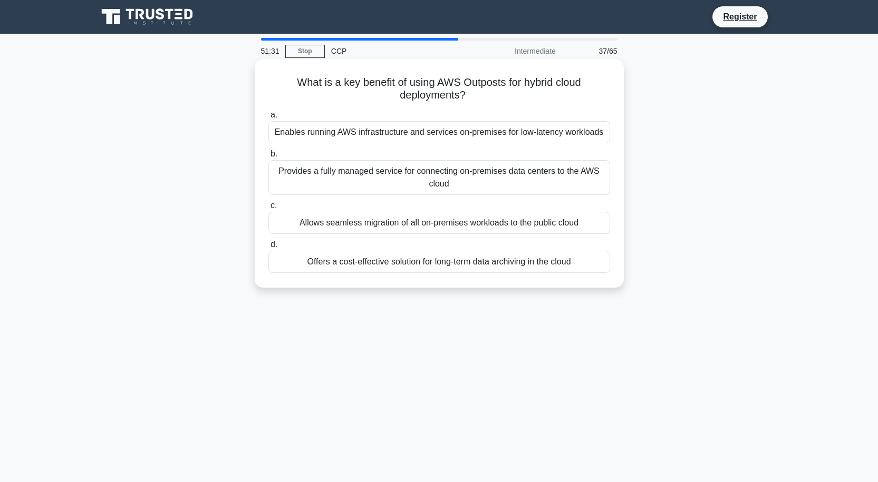
click at [449, 130] on div "Enables running AWS infrastructure and services on-premises for low-latency wor…" at bounding box center [439, 132] width 342 height 22
click at [268, 119] on input "a. Enables running AWS infrastructure and services on-premises for low-latency …" at bounding box center [268, 115] width 0 height 7
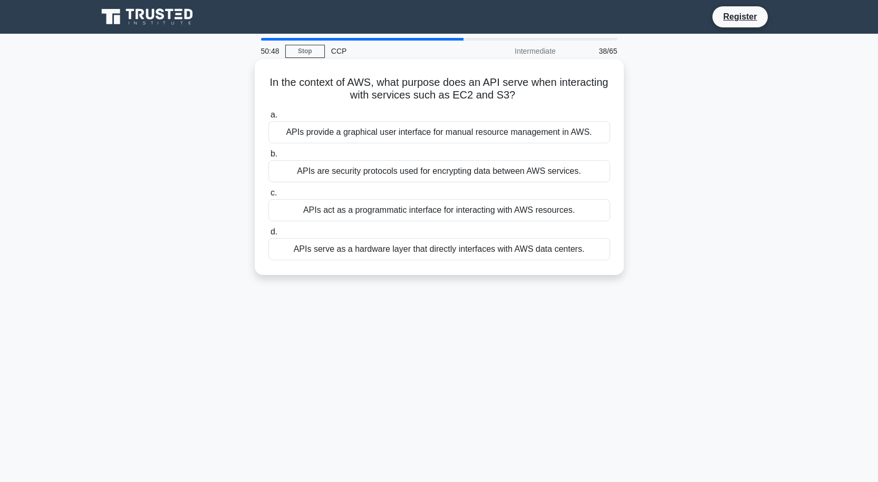
drag, startPoint x: 404, startPoint y: 232, endPoint x: 392, endPoint y: 233, distance: 12.1
click at [393, 233] on div "a. APIs provide a graphical user interface for manual resource management in AW…" at bounding box center [439, 185] width 354 height 156
click at [393, 210] on div "APIs act as a programmatic interface for interacting with AWS resources." at bounding box center [439, 210] width 342 height 22
click at [268, 197] on input "c. APIs act as a programmatic interface for interacting with AWS resources." at bounding box center [268, 193] width 0 height 7
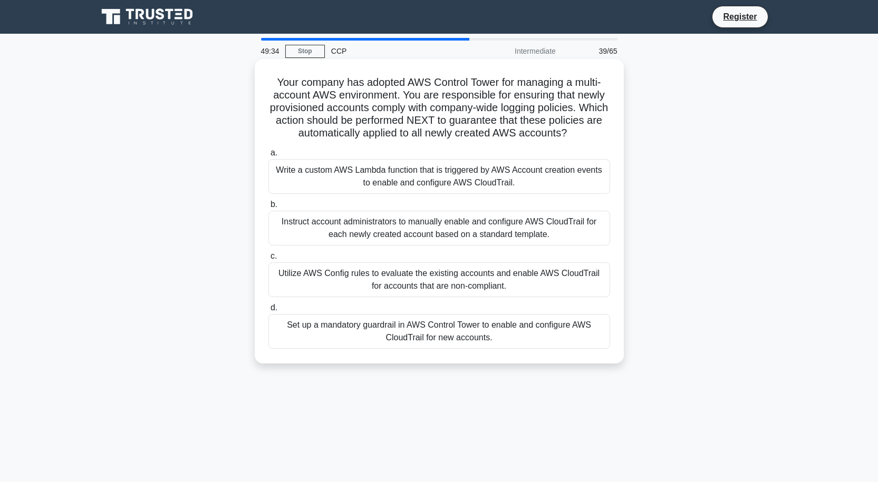
click at [430, 341] on div "Set up a mandatory guardrail in AWS Control Tower to enable and configure AWS C…" at bounding box center [439, 331] width 342 height 35
click at [268, 312] on input "d. Set up a mandatory guardrail in AWS Control Tower to enable and configure AW…" at bounding box center [268, 308] width 0 height 7
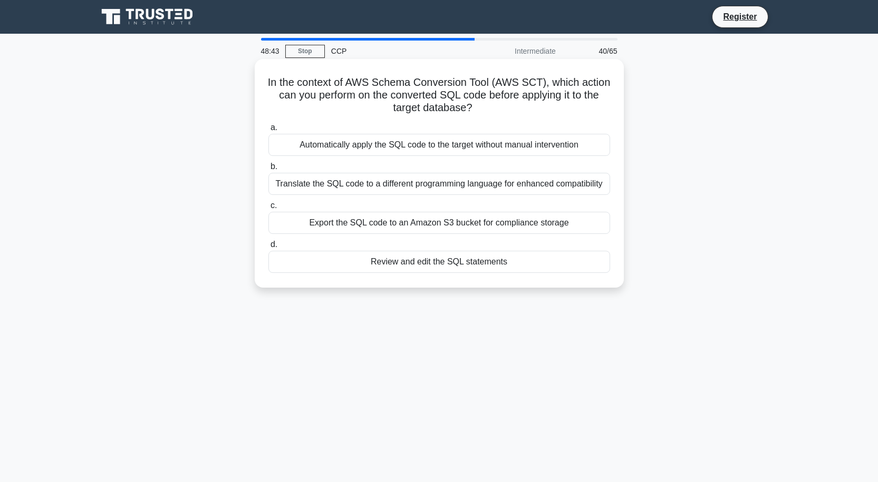
click at [465, 230] on div "Export the SQL code to an Amazon S3 bucket for compliance storage" at bounding box center [439, 223] width 342 height 22
click at [268, 209] on input "c. Export the SQL code to an Amazon S3 bucket for compliance storage" at bounding box center [268, 205] width 0 height 7
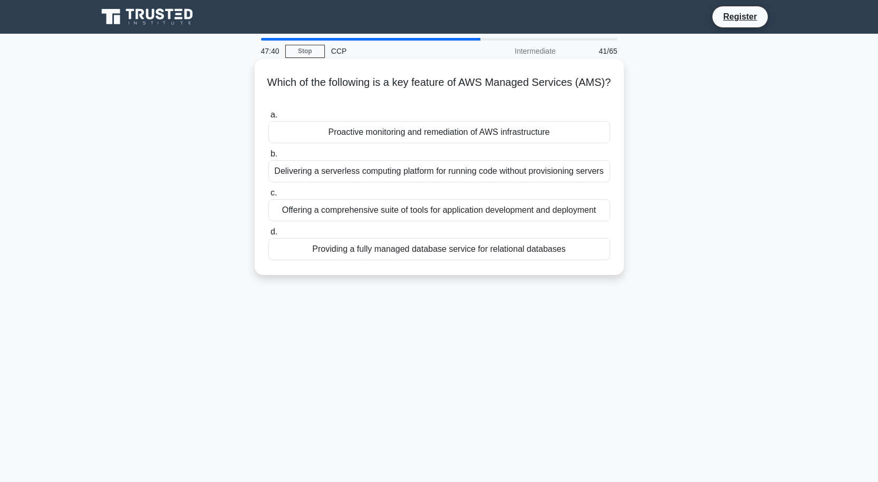
click at [402, 134] on div "Proactive monitoring and remediation of AWS infrastructure" at bounding box center [439, 132] width 342 height 22
click at [268, 119] on input "a. Proactive monitoring and remediation of AWS infrastructure" at bounding box center [268, 115] width 0 height 7
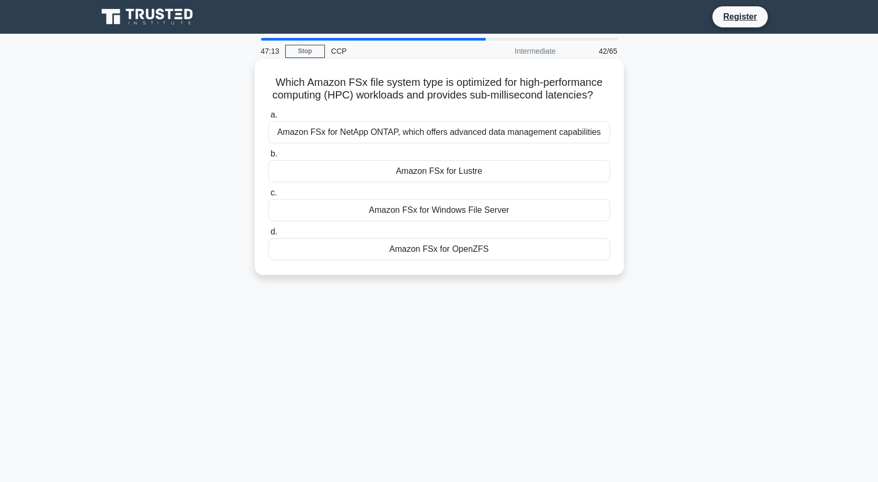
click at [464, 175] on div "Amazon FSx for Lustre" at bounding box center [439, 171] width 342 height 22
click at [268, 158] on input "b. Amazon FSx for Lustre" at bounding box center [268, 154] width 0 height 7
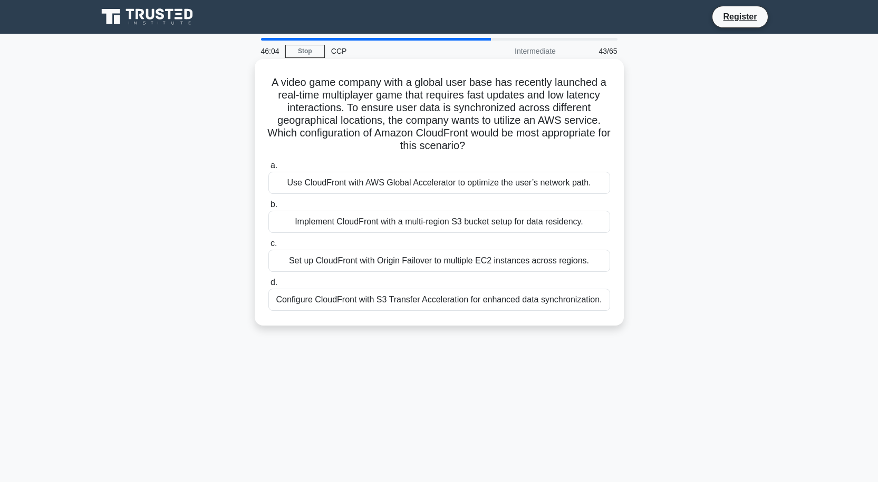
click at [459, 302] on div "Configure CloudFront with S3 Transfer Acceleration for enhanced data synchroniz…" at bounding box center [439, 300] width 342 height 22
click at [268, 286] on input "d. Configure CloudFront with S3 Transfer Acceleration for enhanced data synchro…" at bounding box center [268, 282] width 0 height 7
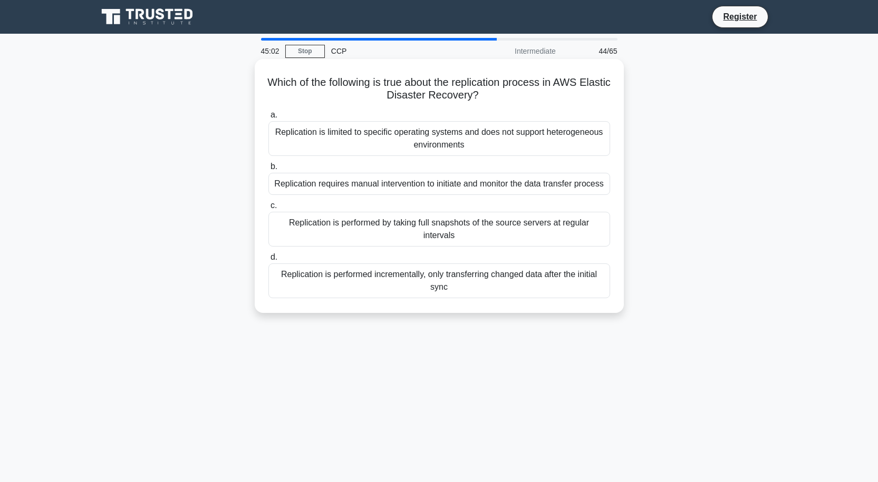
click at [489, 224] on div "Replication is performed by taking full snapshots of the source servers at regu…" at bounding box center [439, 229] width 342 height 35
click at [268, 209] on input "c. Replication is performed by taking full snapshots of the source servers at r…" at bounding box center [268, 205] width 0 height 7
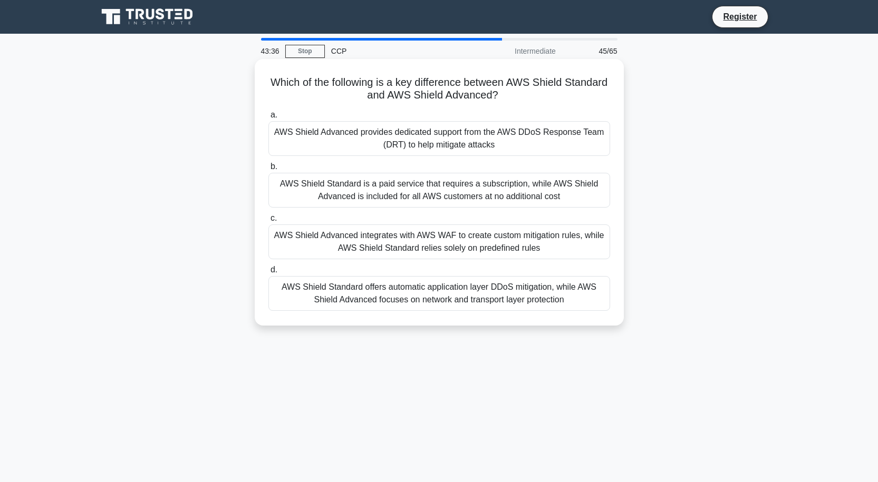
click at [412, 294] on div "AWS Shield Standard offers automatic application layer DDoS mitigation, while A…" at bounding box center [439, 293] width 342 height 35
click at [268, 274] on input "d. AWS Shield Standard offers automatic application layer DDoS mitigation, whil…" at bounding box center [268, 270] width 0 height 7
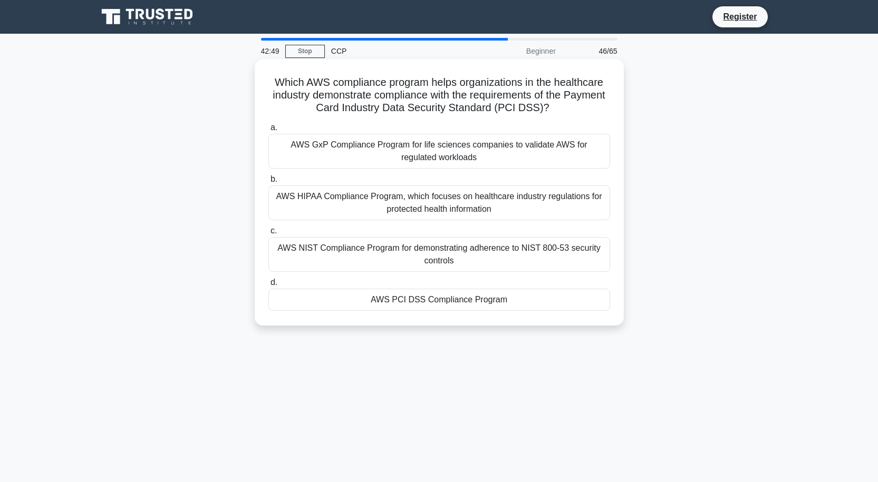
click at [486, 303] on div "AWS PCI DSS Compliance Program" at bounding box center [439, 300] width 342 height 22
click at [268, 286] on input "d. AWS PCI DSS Compliance Program" at bounding box center [268, 282] width 0 height 7
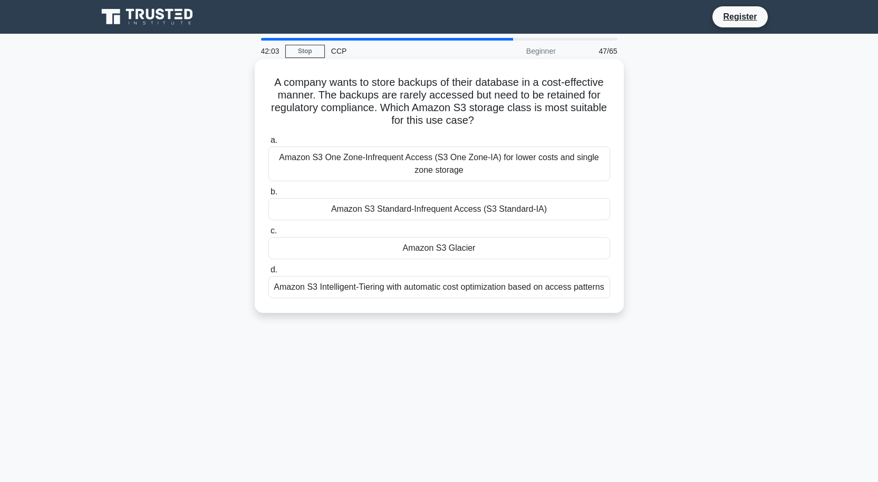
click at [452, 247] on div "Amazon S3 Glacier" at bounding box center [439, 248] width 342 height 22
click at [268, 235] on input "c. Amazon S3 Glacier" at bounding box center [268, 231] width 0 height 7
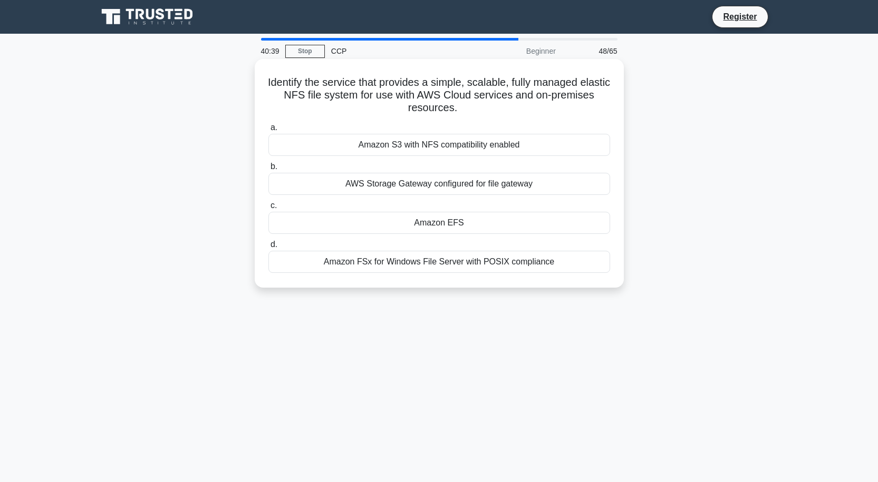
click at [452, 225] on div "Amazon EFS" at bounding box center [439, 223] width 342 height 22
click at [268, 209] on input "c. Amazon EFS" at bounding box center [268, 205] width 0 height 7
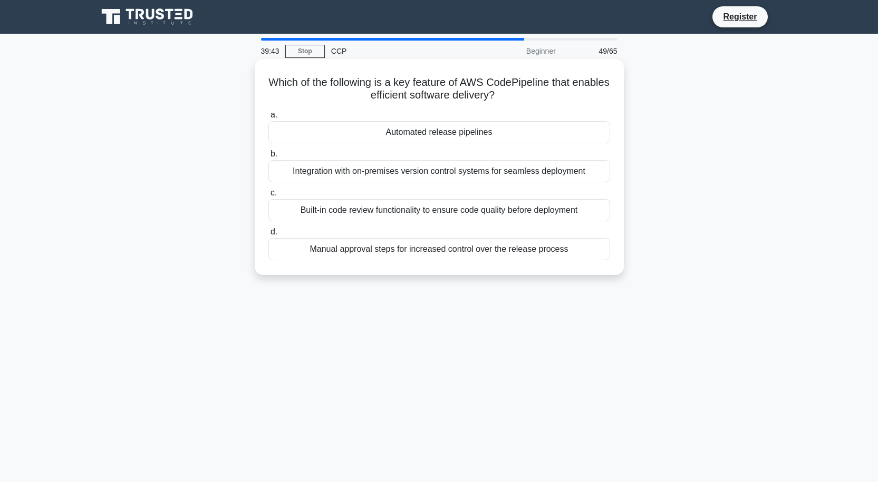
click at [498, 215] on div "Built-in code review functionality to ensure code quality before deployment" at bounding box center [439, 210] width 342 height 22
click at [268, 197] on input "c. Built-in code review functionality to ensure code quality before deployment" at bounding box center [268, 193] width 0 height 7
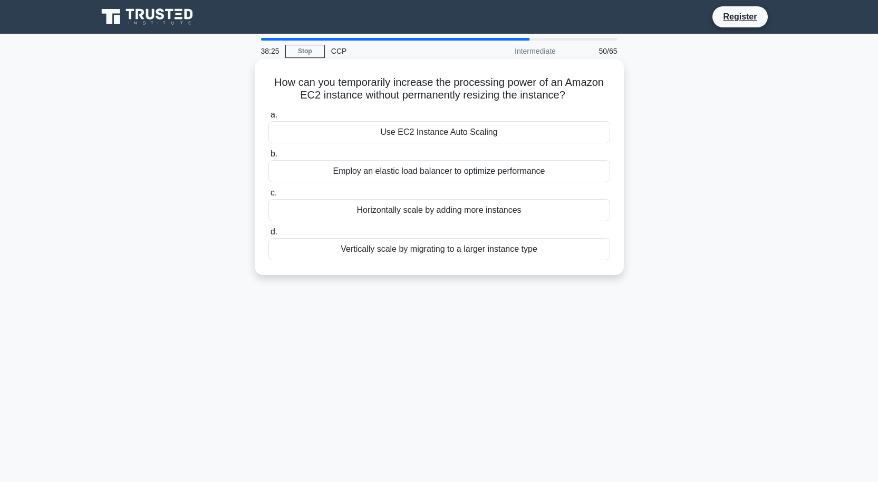
click at [474, 136] on div "Use EC2 Instance Auto Scaling" at bounding box center [439, 132] width 342 height 22
click at [268, 119] on input "a. Use EC2 Instance Auto Scaling" at bounding box center [268, 115] width 0 height 7
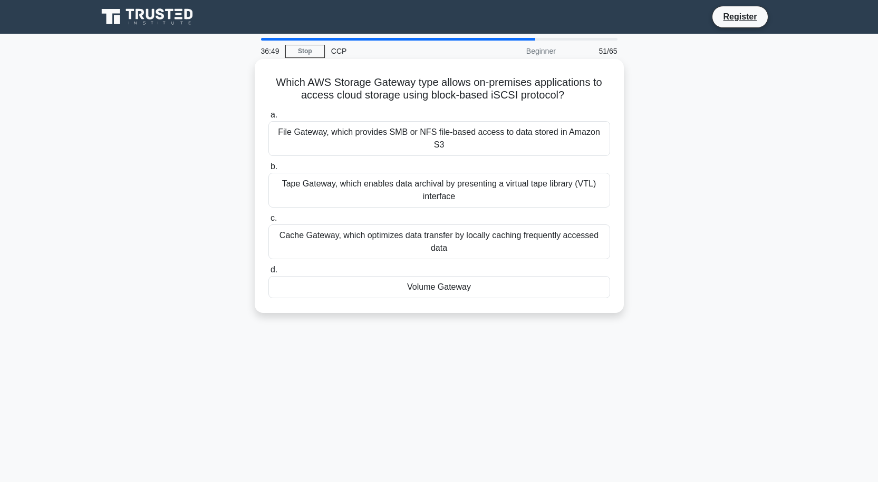
click at [440, 278] on div "Volume Gateway" at bounding box center [439, 287] width 342 height 22
click at [268, 274] on input "d. Volume Gateway" at bounding box center [268, 270] width 0 height 7
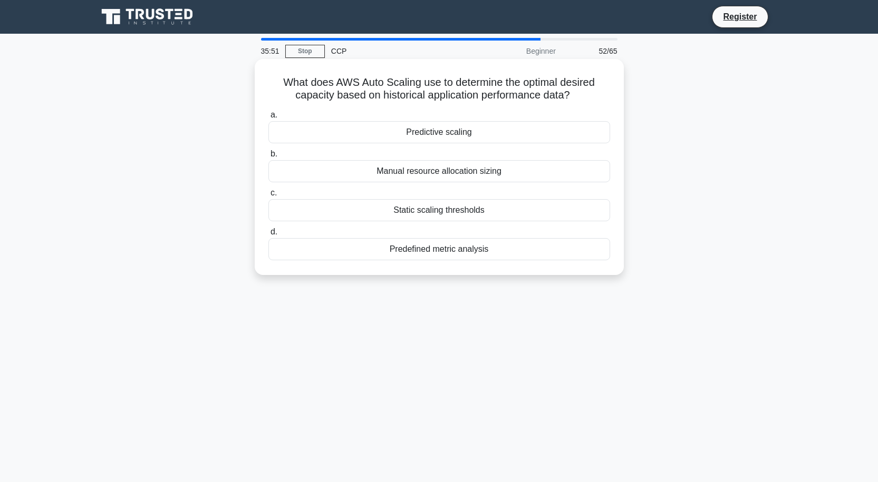
click at [447, 134] on div "Predictive scaling" at bounding box center [439, 132] width 342 height 22
click at [268, 119] on input "a. Predictive scaling" at bounding box center [268, 115] width 0 height 7
click at [442, 132] on div "Multi-AZ deployments" at bounding box center [439, 132] width 342 height 22
click at [268, 119] on input "a. Multi-AZ deployments" at bounding box center [268, 115] width 0 height 7
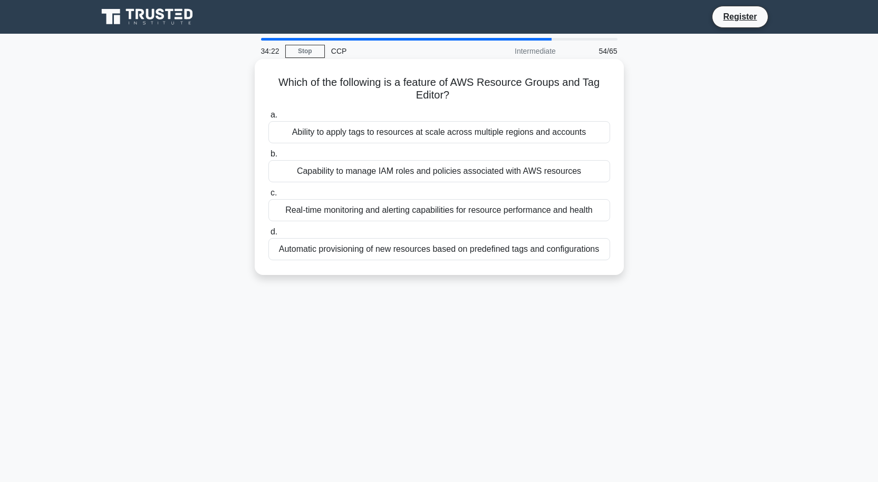
click at [462, 250] on div "Automatic provisioning of new resources based on predefined tags and configurat…" at bounding box center [439, 249] width 342 height 22
click at [268, 236] on input "d. Automatic provisioning of new resources based on predefined tags and configu…" at bounding box center [268, 232] width 0 height 7
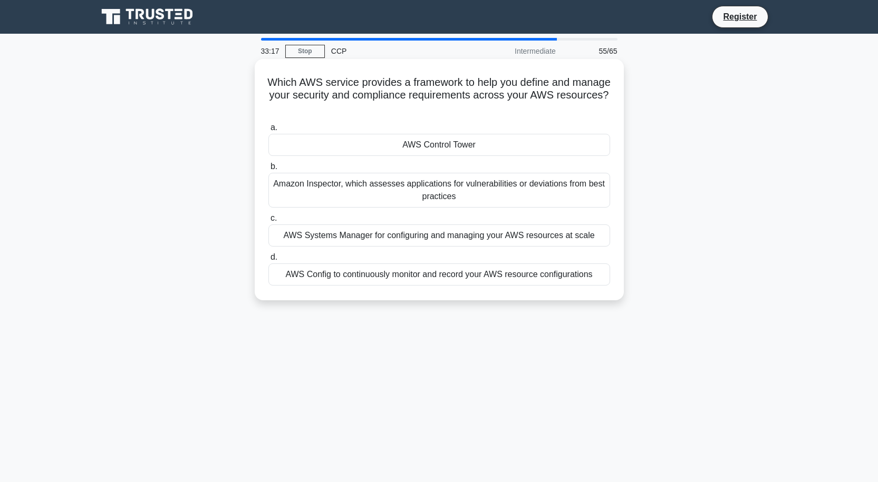
click at [511, 281] on div "AWS Config to continuously monitor and record your AWS resource configurations" at bounding box center [439, 275] width 342 height 22
click at [268, 261] on input "d. AWS Config to continuously monitor and record your AWS resource configuratio…" at bounding box center [268, 257] width 0 height 7
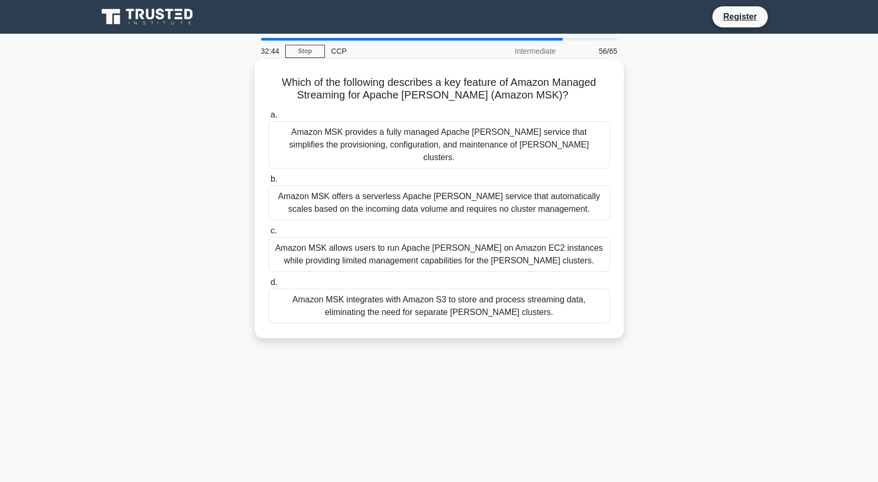
scroll to position [53, 0]
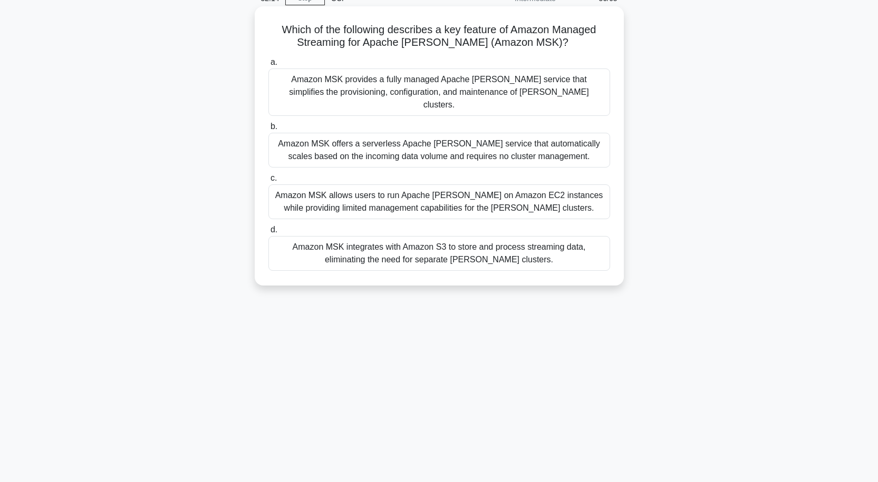
click at [465, 193] on div "Amazon MSK allows users to run Apache Kafka on Amazon EC2 instances while provi…" at bounding box center [439, 202] width 342 height 35
click at [268, 182] on input "c. Amazon MSK allows users to run Apache Kafka on Amazon EC2 instances while pr…" at bounding box center [268, 178] width 0 height 7
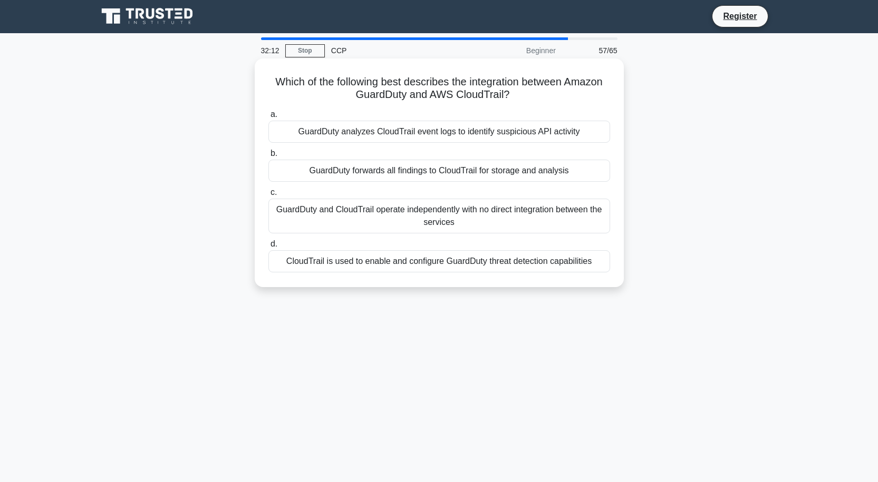
scroll to position [0, 0]
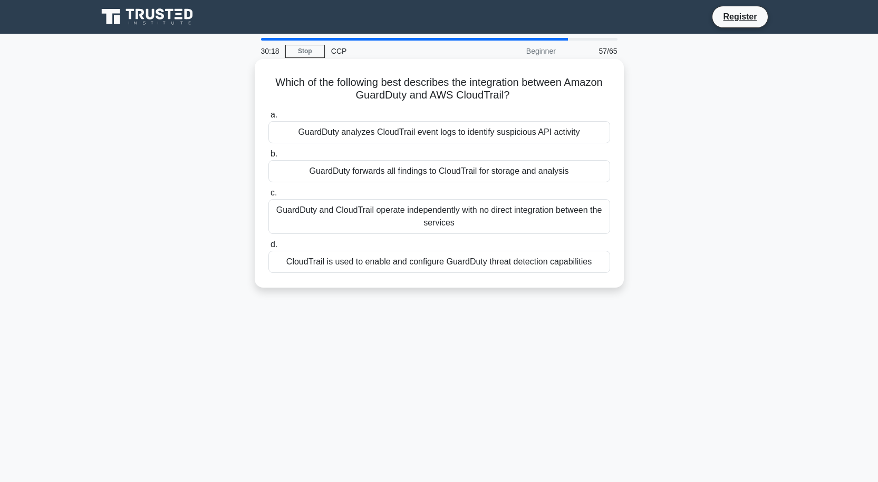
click at [437, 210] on div "GuardDuty and CloudTrail operate independently with no direct integration betwe…" at bounding box center [439, 216] width 342 height 35
click at [268, 197] on input "c. GuardDuty and CloudTrail operate independently with no direct integration be…" at bounding box center [268, 193] width 0 height 7
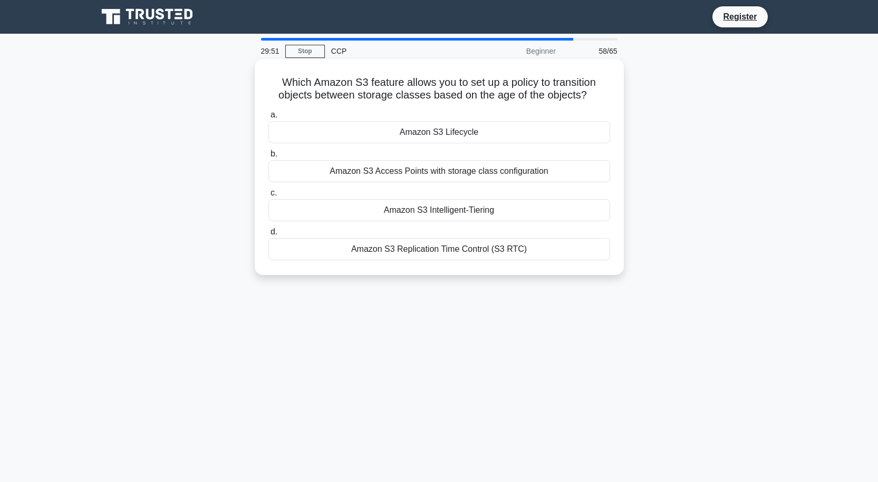
click at [464, 130] on div "Amazon S3 Lifecycle" at bounding box center [439, 132] width 342 height 22
click at [268, 119] on input "a. Amazon S3 Lifecycle" at bounding box center [268, 115] width 0 height 7
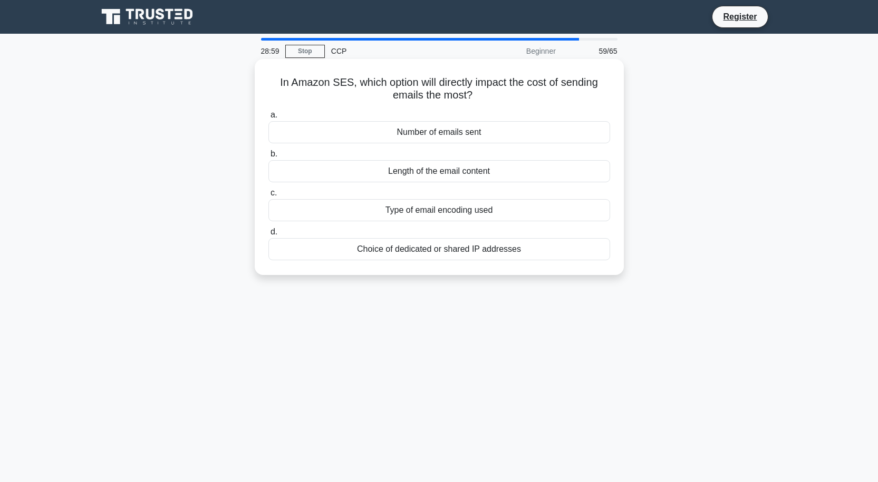
click at [455, 131] on div "Number of emails sent" at bounding box center [439, 132] width 342 height 22
click at [268, 119] on input "a. Number of emails sent" at bounding box center [268, 115] width 0 height 7
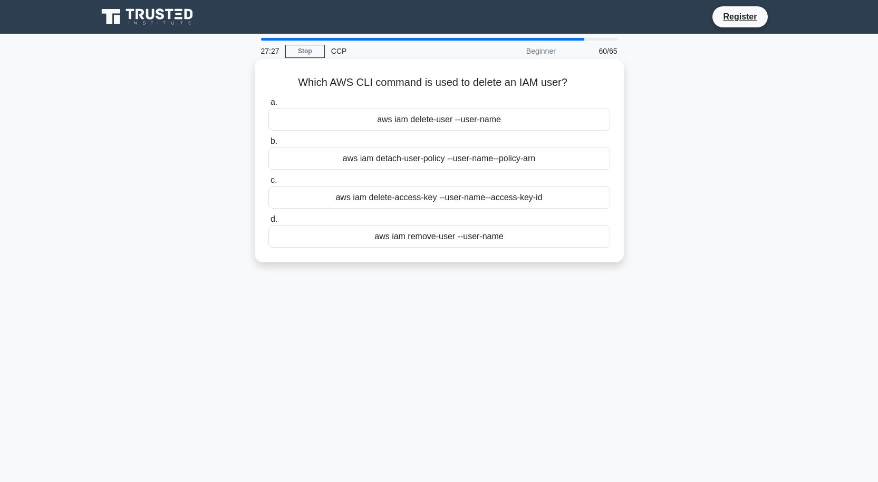
click at [454, 200] on div "aws iam delete-access-key --user-name --access-key-id" at bounding box center [439, 198] width 342 height 22
click at [268, 184] on input "c. aws iam delete-access-key --user-name --access-key-id" at bounding box center [268, 180] width 0 height 7
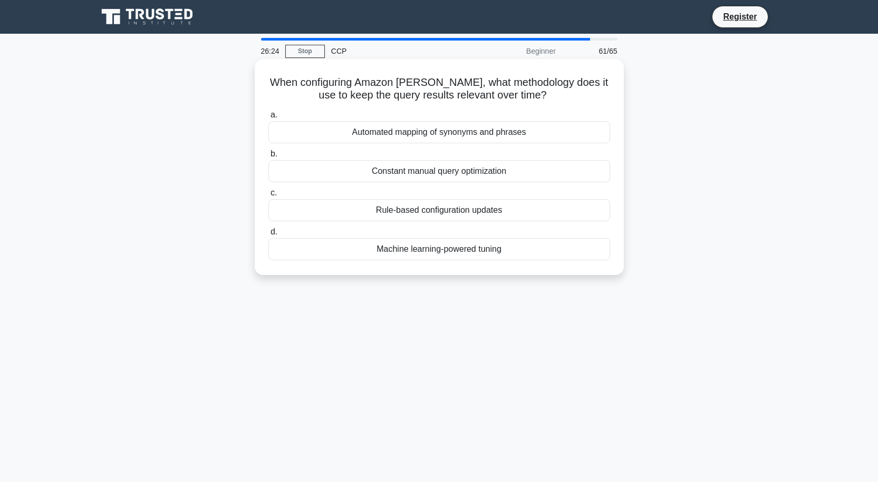
click at [426, 172] on div "Constant manual query optimization" at bounding box center [439, 171] width 342 height 22
click at [268, 158] on input "b. Constant manual query optimization" at bounding box center [268, 154] width 0 height 7
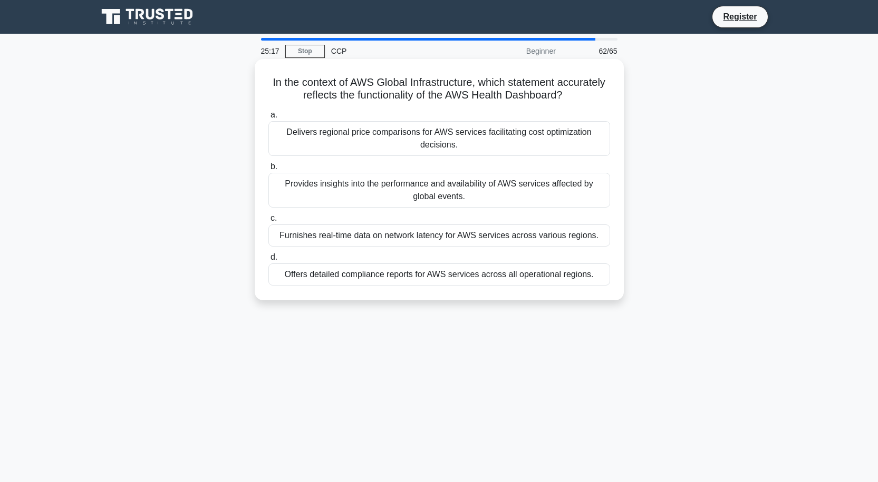
click at [394, 190] on div "Provides insights into the performance and availability of AWS services affecte…" at bounding box center [439, 190] width 342 height 35
click at [268, 170] on input "b. Provides insights into the performance and availability of AWS services affe…" at bounding box center [268, 166] width 0 height 7
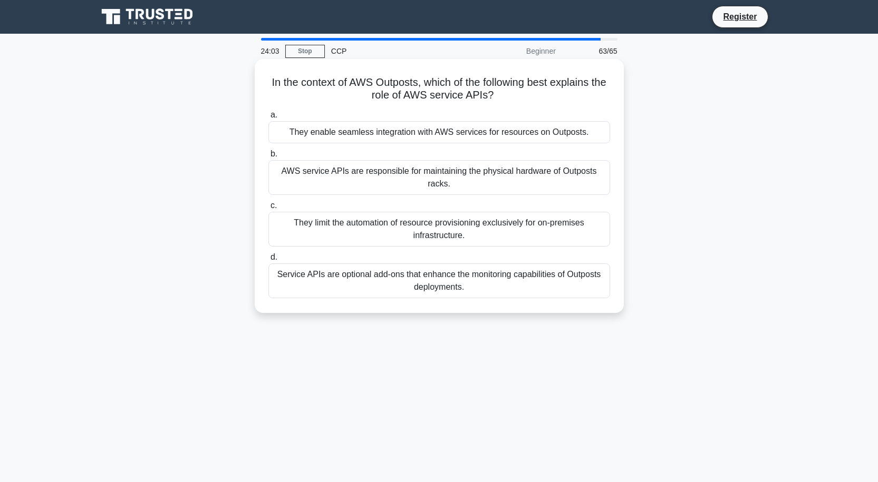
click at [447, 286] on div "Service APIs are optional add-ons that enhance the monitoring capabilities of O…" at bounding box center [439, 281] width 342 height 35
click at [268, 261] on input "d. Service APIs are optional add-ons that enhance the monitoring capabilities o…" at bounding box center [268, 257] width 0 height 7
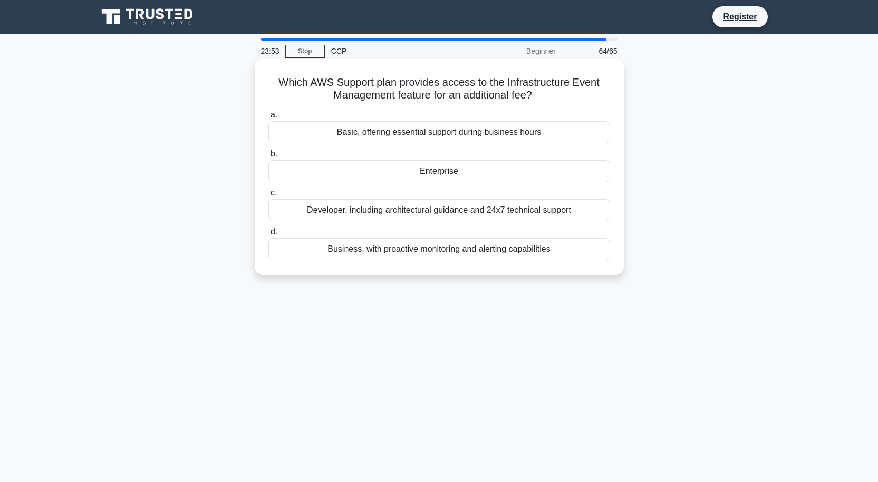
click at [449, 173] on div "Enterprise" at bounding box center [439, 171] width 342 height 22
click at [268, 158] on input "b. Enterprise" at bounding box center [268, 154] width 0 height 7
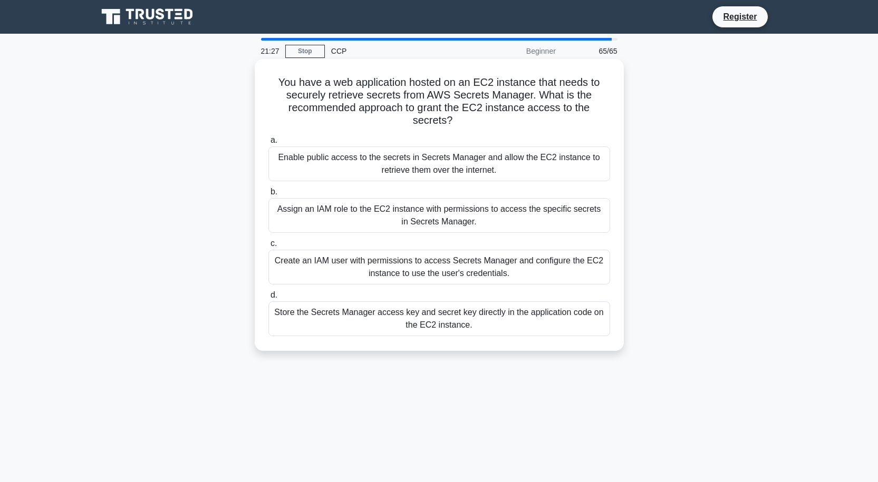
click at [421, 267] on div "Create an IAM user with permissions to access Secrets Manager and configure the…" at bounding box center [439, 267] width 342 height 35
click at [268, 247] on input "c. Create an IAM user with permissions to access Secrets Manager and configure …" at bounding box center [268, 243] width 0 height 7
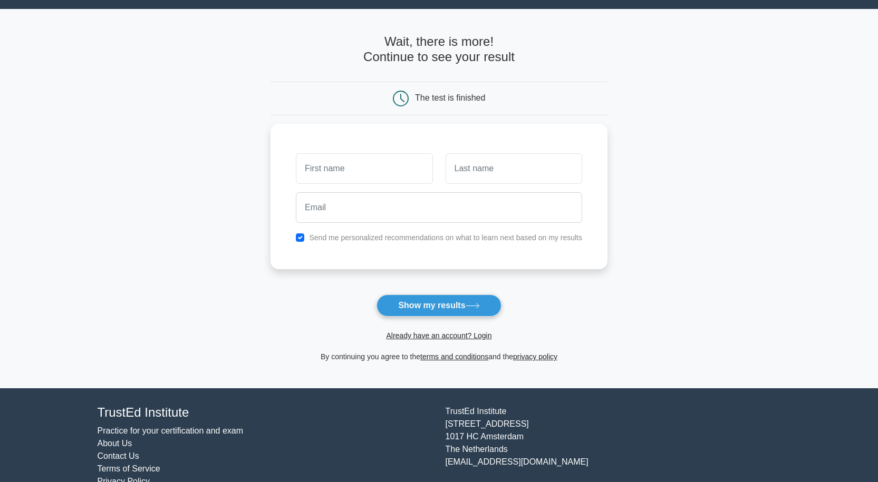
scroll to position [48, 0]
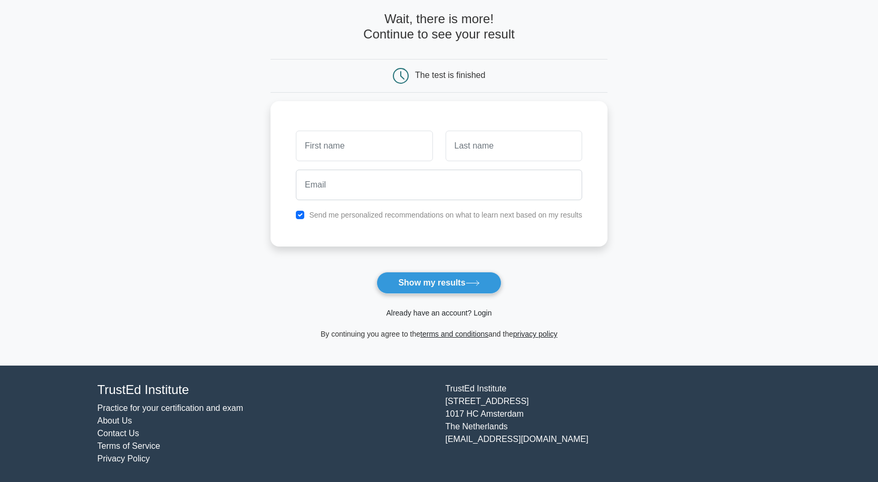
click at [440, 310] on link "Already have an account? Login" at bounding box center [438, 313] width 105 height 8
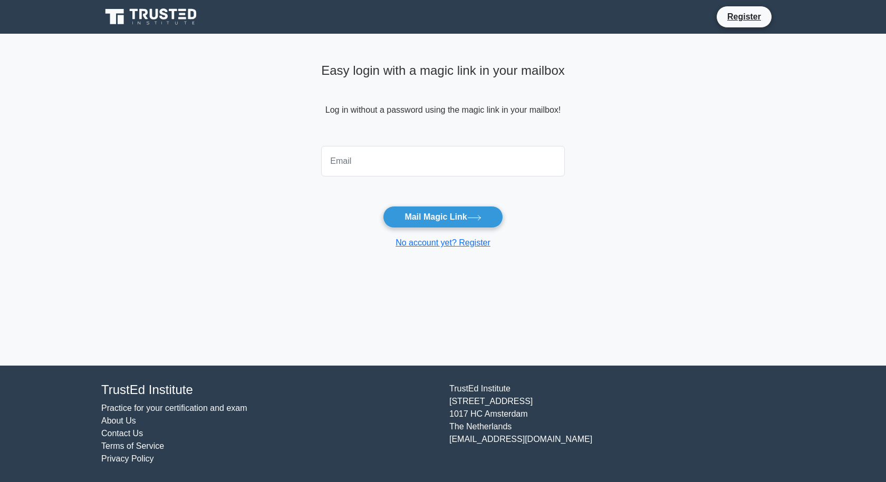
click at [427, 164] on input "email" at bounding box center [443, 161] width 244 height 31
type input "[EMAIL_ADDRESS][DOMAIN_NAME]"
click at [434, 216] on button "Mail Magic Link" at bounding box center [443, 217] width 120 height 22
type input "s"
type input "[EMAIL_ADDRESS][DOMAIN_NAME]"
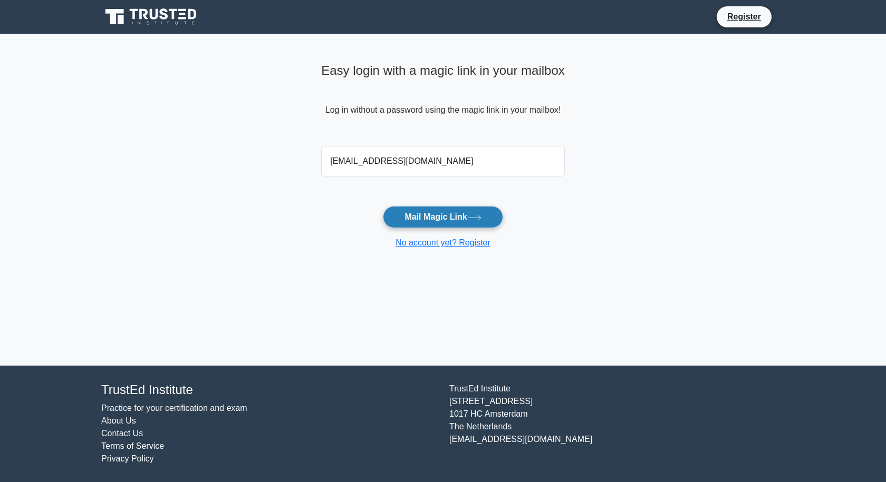
click at [457, 219] on button "Mail Magic Link" at bounding box center [443, 217] width 120 height 22
